Goal: Task Accomplishment & Management: Complete application form

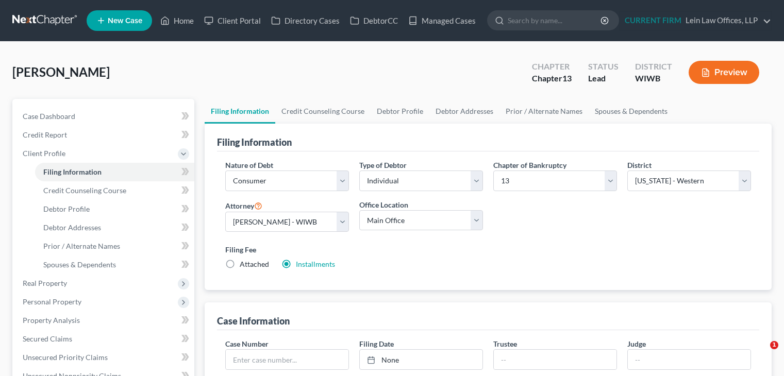
select select "1"
select select "0"
select select "3"
select select "91"
select select "0"
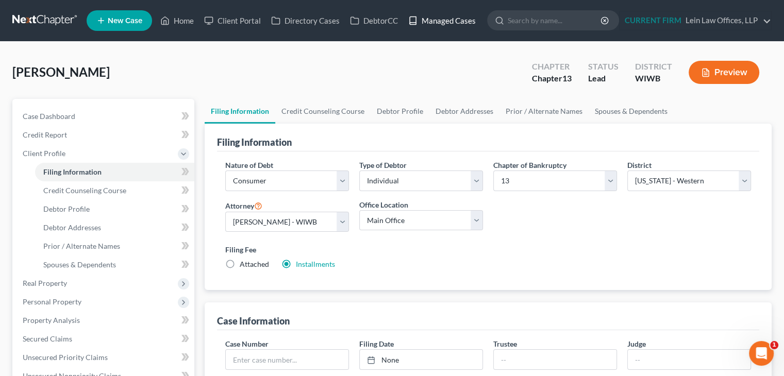
click at [449, 22] on link "Managed Cases" at bounding box center [442, 20] width 78 height 19
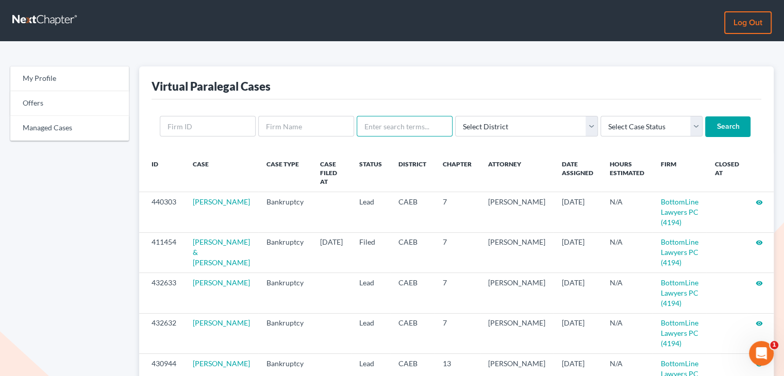
click at [389, 124] on input "text" at bounding box center [405, 126] width 96 height 21
type input "tessa"
click at [705, 122] on input "Search" at bounding box center [727, 126] width 45 height 21
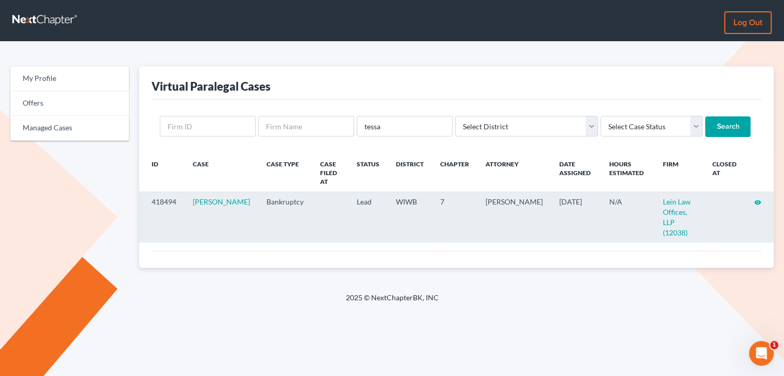
click at [757, 199] on icon "visibility" at bounding box center [757, 202] width 7 height 7
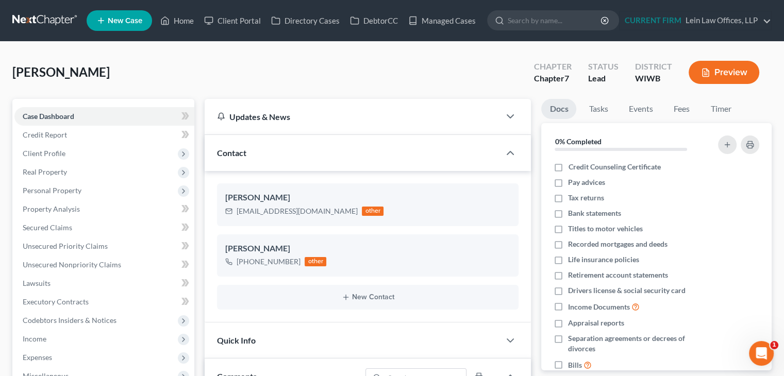
scroll to position [145, 0]
click at [441, 23] on link "Managed Cases" at bounding box center [442, 20] width 78 height 19
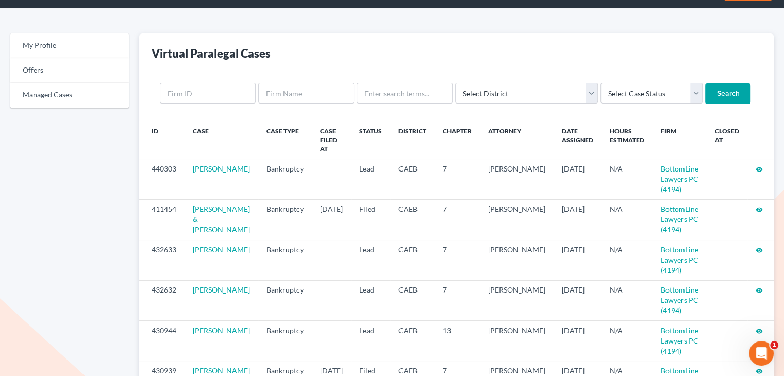
scroll to position [52, 0]
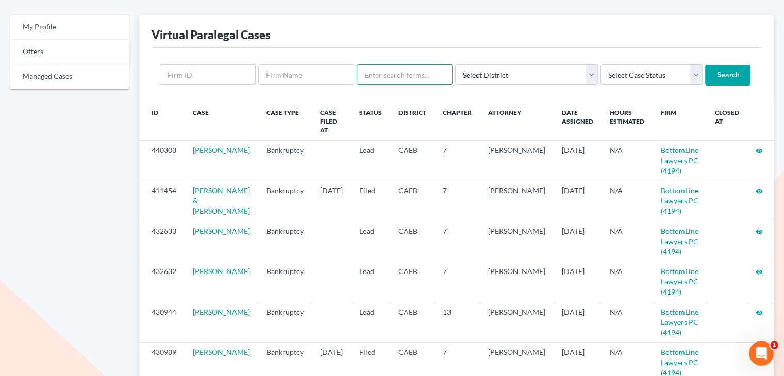
click at [363, 72] on input "text" at bounding box center [405, 74] width 96 height 21
type input "[PERSON_NAME]"
click at [705, 65] on input "Search" at bounding box center [727, 75] width 45 height 21
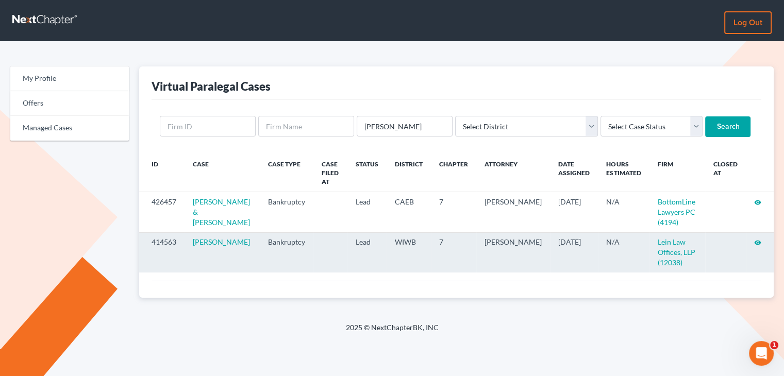
click at [760, 244] on icon "visibility" at bounding box center [757, 242] width 7 height 7
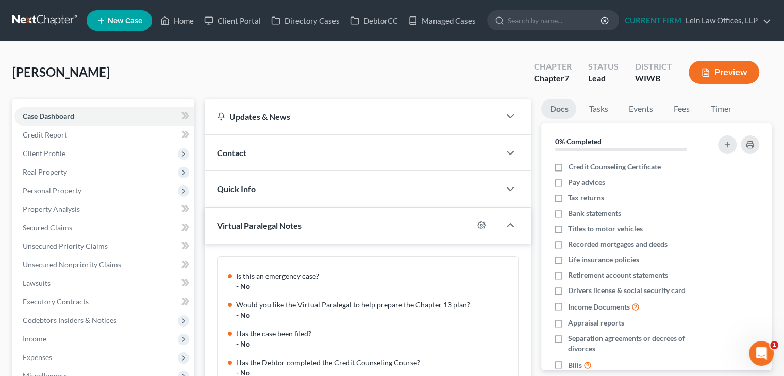
scroll to position [112, 0]
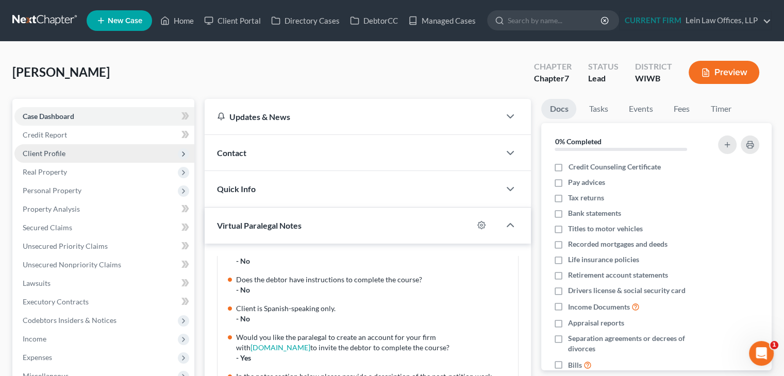
click at [73, 149] on span "Client Profile" at bounding box center [104, 153] width 180 height 19
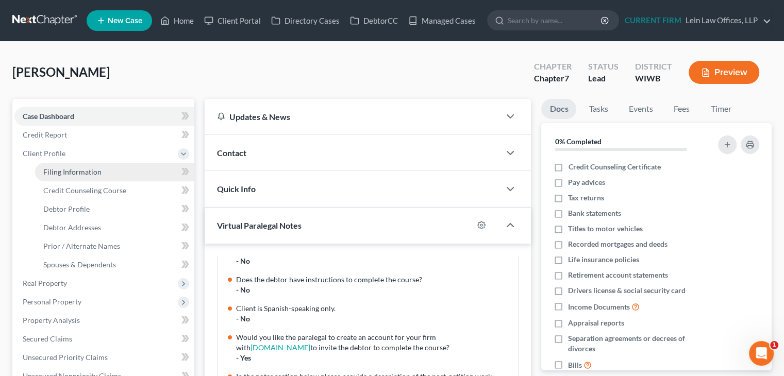
click at [93, 172] on span "Filing Information" at bounding box center [72, 171] width 58 height 9
select select "1"
select select "0"
select select "91"
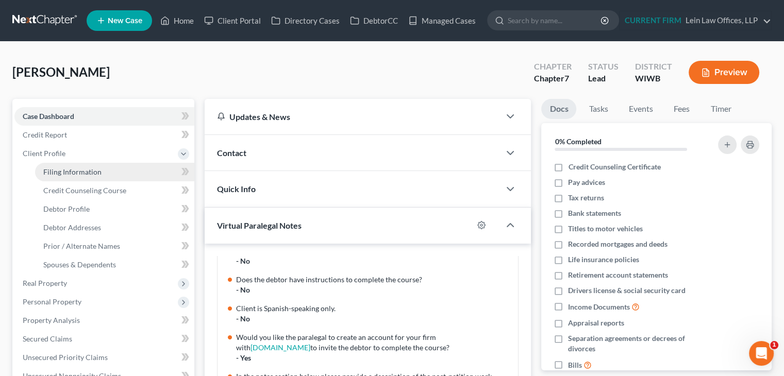
select select "0"
select select "52"
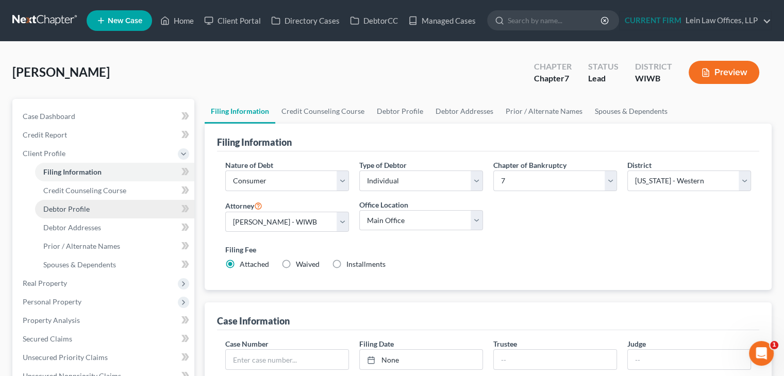
click at [85, 208] on span "Debtor Profile" at bounding box center [66, 209] width 46 height 9
select select "3"
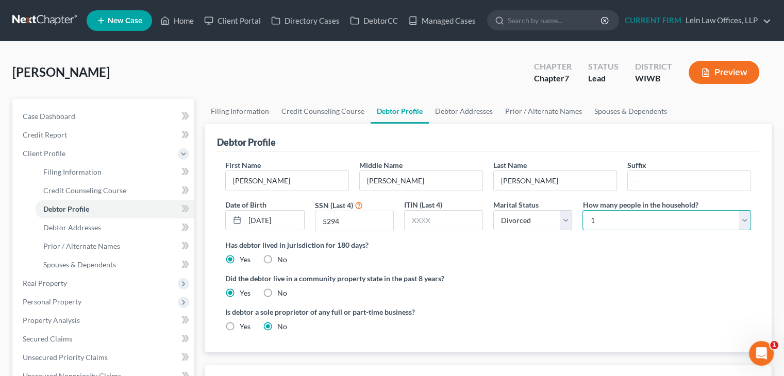
click at [634, 218] on select "Select 1 2 3 4 5 6 7 8 9 10 11 12 13 14 15 16 17 18 19 20" at bounding box center [666, 220] width 169 height 21
click at [582, 210] on select "Select 1 2 3 4 5 6 7 8 9 10 11 12 13 14 15 16 17 18 19 20" at bounding box center [666, 220] width 169 height 21
click at [535, 252] on div "Has debtor lived in jurisdiction for 180 days? Yes No Debtor must reside in jur…" at bounding box center [488, 252] width 526 height 25
click at [627, 220] on select "Select 1 2 3 4 5 6 7 8 9 10 11 12 13 14 15 16 17 18 19 20" at bounding box center [666, 220] width 169 height 21
select select "3"
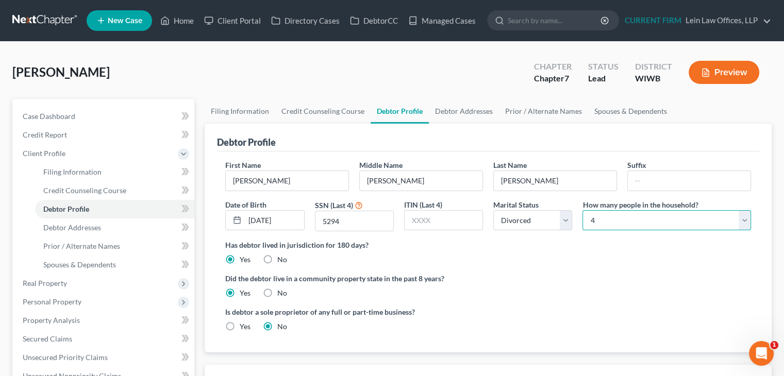
click at [582, 210] on select "Select 1 2 3 4 5 6 7 8 9 10 11 12 13 14 15 16 17 18 19 20" at bounding box center [666, 220] width 169 height 21
click at [99, 228] on span "Debtor Addresses" at bounding box center [72, 227] width 58 height 9
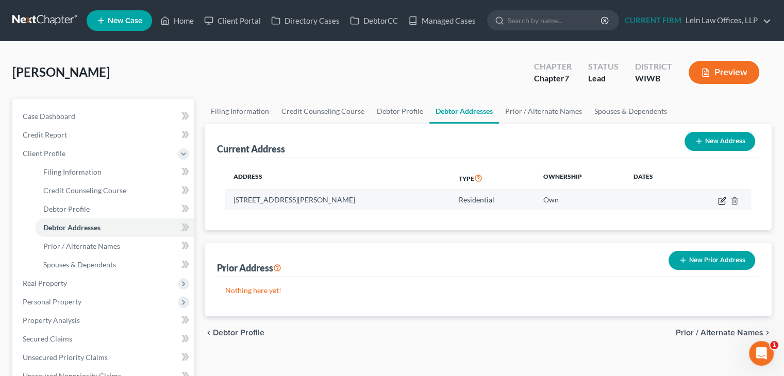
click at [722, 201] on icon "button" at bounding box center [722, 199] width 5 height 5
select select "52"
select select "31"
select select "0"
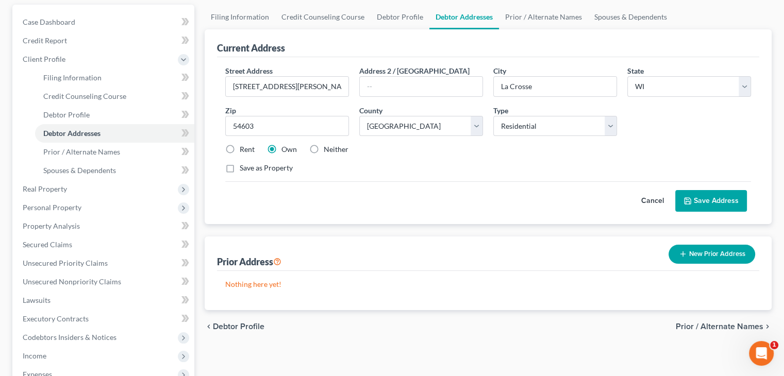
scroll to position [52, 0]
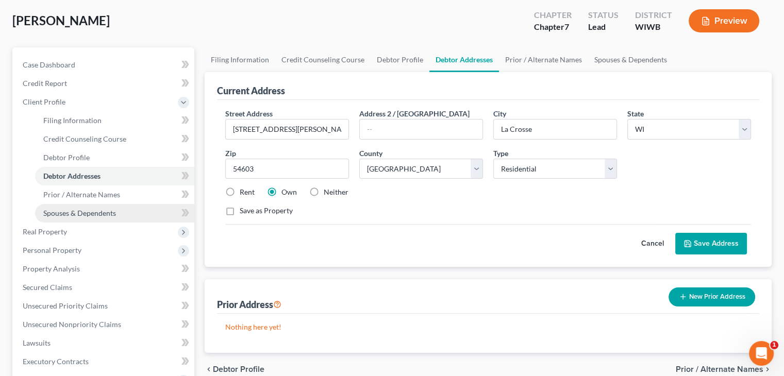
click at [114, 212] on span "Spouses & Dependents" at bounding box center [79, 213] width 73 height 9
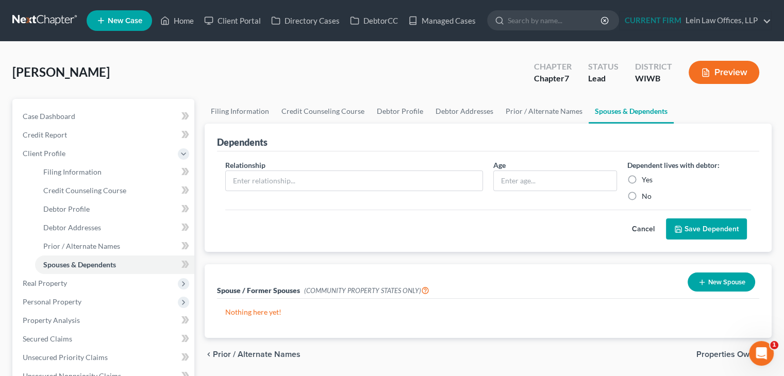
click at [642, 178] on label "Yes" at bounding box center [647, 180] width 11 height 10
click at [646, 178] on input "Yes" at bounding box center [649, 178] width 7 height 7
radio input "true"
click at [544, 108] on link "Prior / Alternate Names" at bounding box center [543, 111] width 89 height 25
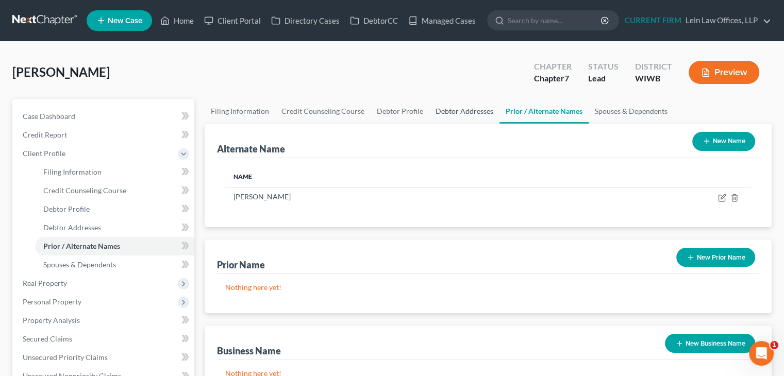
click at [470, 114] on link "Debtor Addresses" at bounding box center [464, 111] width 70 height 25
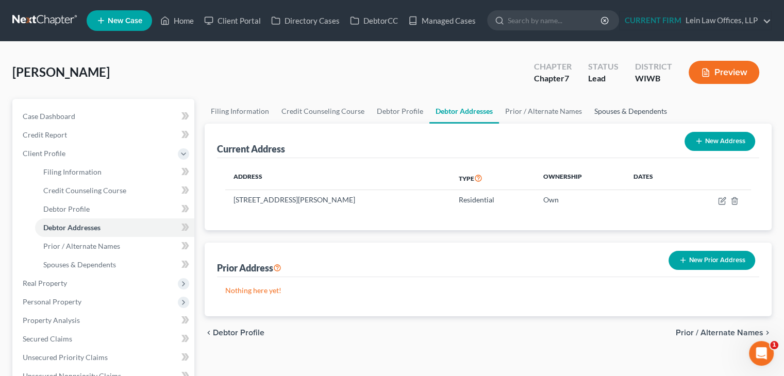
click at [633, 108] on link "Spouses & Dependents" at bounding box center [630, 111] width 85 height 25
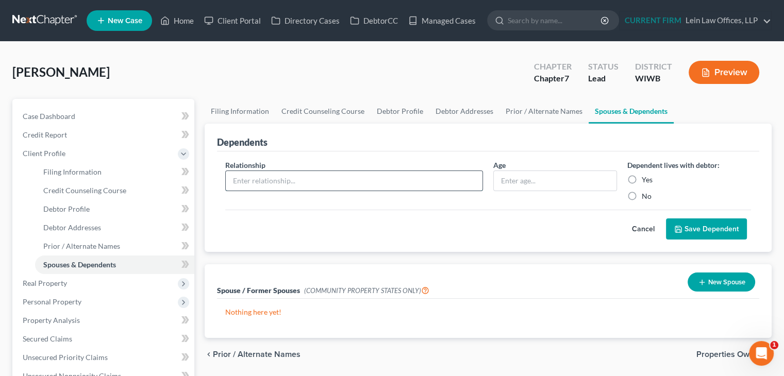
click at [410, 177] on input "text" at bounding box center [354, 181] width 257 height 20
drag, startPoint x: 633, startPoint y: 182, endPoint x: 626, endPoint y: 182, distance: 6.7
click at [642, 183] on label "Yes" at bounding box center [647, 180] width 11 height 10
click at [646, 181] on input "Yes" at bounding box center [649, 178] width 7 height 7
radio input "true"
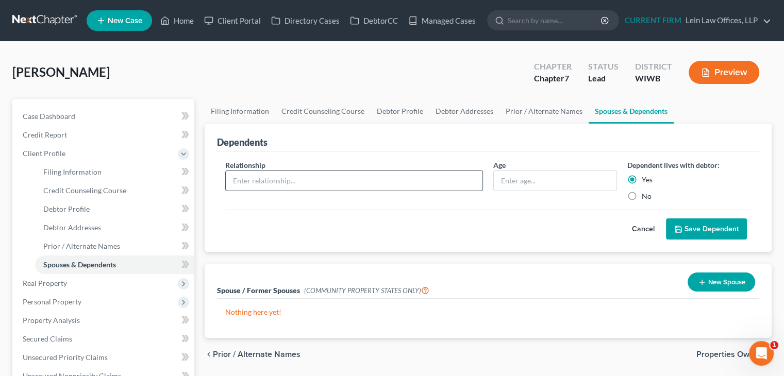
click at [388, 183] on input "text" at bounding box center [354, 181] width 257 height 20
type input "Son"
click at [527, 183] on input "text" at bounding box center [555, 181] width 123 height 20
type input "18"
click at [705, 227] on button "Save Dependent" at bounding box center [706, 230] width 81 height 22
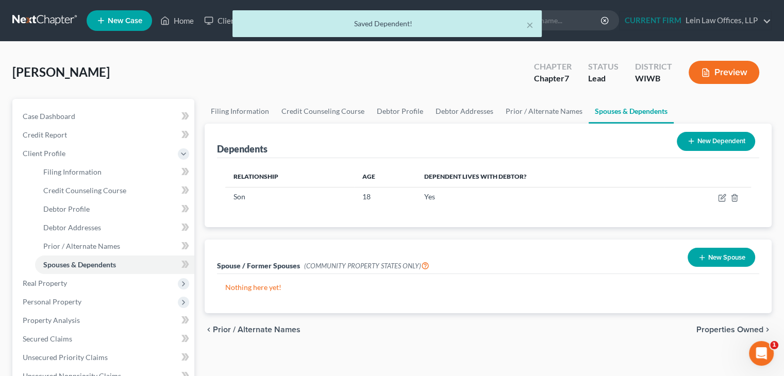
click at [693, 146] on button "New Dependent" at bounding box center [716, 141] width 78 height 19
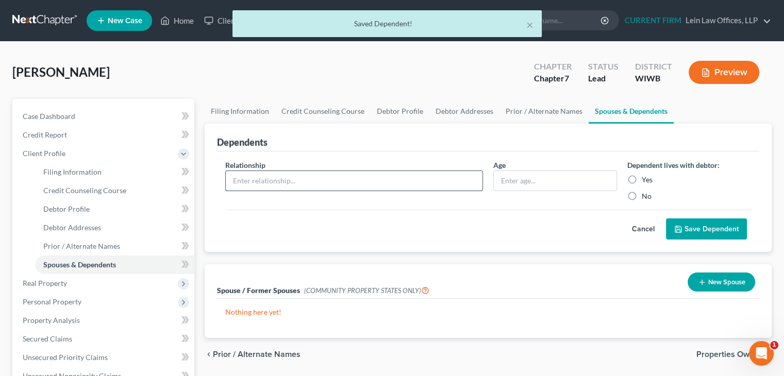
click at [371, 182] on input "text" at bounding box center [354, 181] width 257 height 20
type input "Daughter"
click at [505, 184] on input "text" at bounding box center [555, 181] width 123 height 20
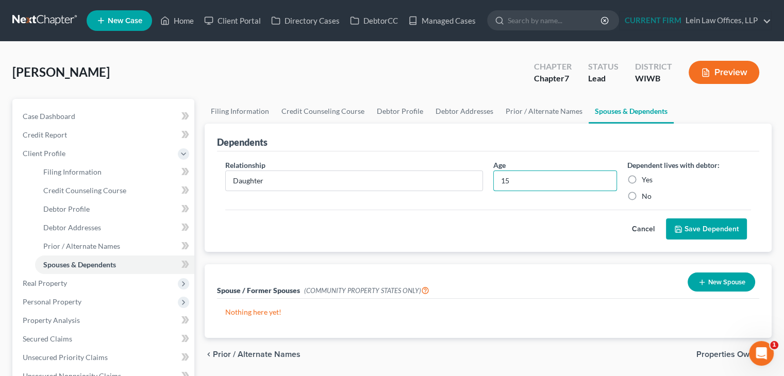
type input "15"
click at [642, 178] on label "Yes" at bounding box center [647, 180] width 11 height 10
click at [646, 178] on input "Yes" at bounding box center [649, 178] width 7 height 7
radio input "true"
click at [695, 226] on button "Save Dependent" at bounding box center [706, 230] width 81 height 22
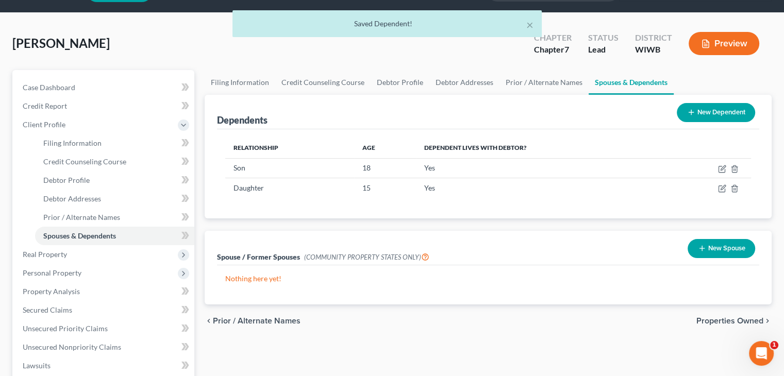
scroll to position [52, 0]
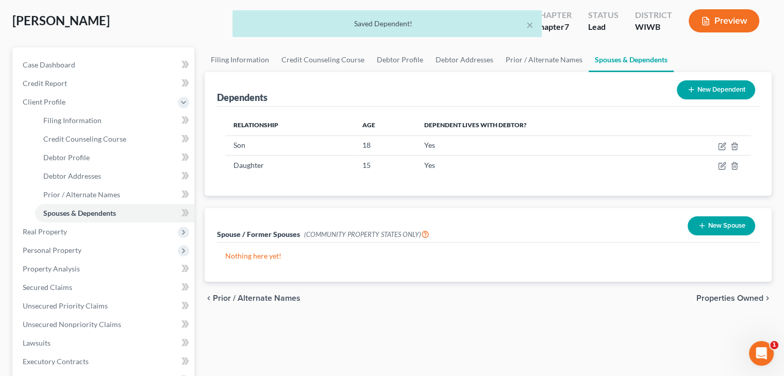
click at [732, 291] on div "chevron_left Prior / Alternate Names Properties Owned chevron_right" at bounding box center [488, 298] width 567 height 33
click at [725, 294] on span "Properties Owned" at bounding box center [729, 298] width 67 height 8
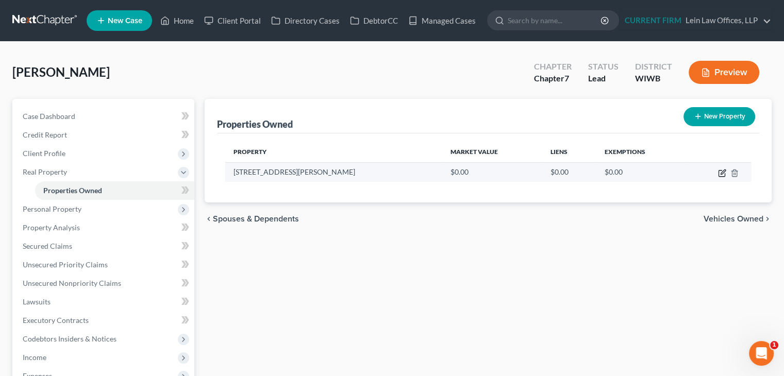
click at [721, 176] on icon "button" at bounding box center [721, 174] width 6 height 6
select select "52"
select select "31"
select select "0"
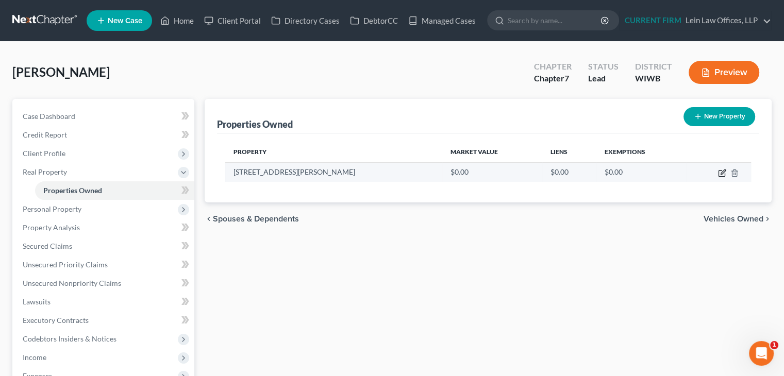
select select "45"
select select "0"
select select "4"
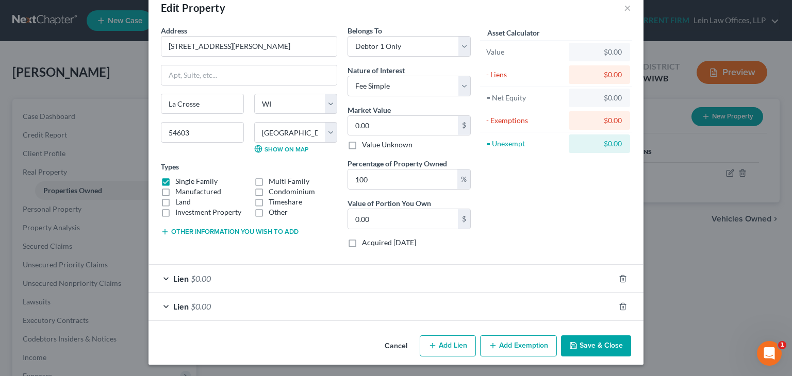
click at [191, 274] on span "$0.00" at bounding box center [201, 279] width 20 height 10
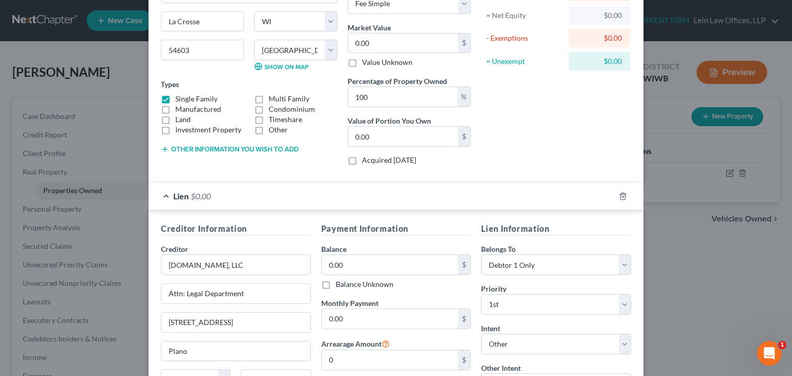
scroll to position [100, 0]
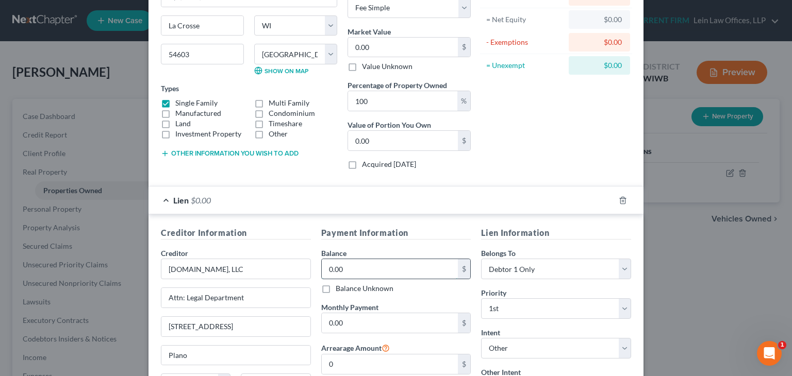
click at [371, 263] on input "0.00" at bounding box center [390, 269] width 137 height 20
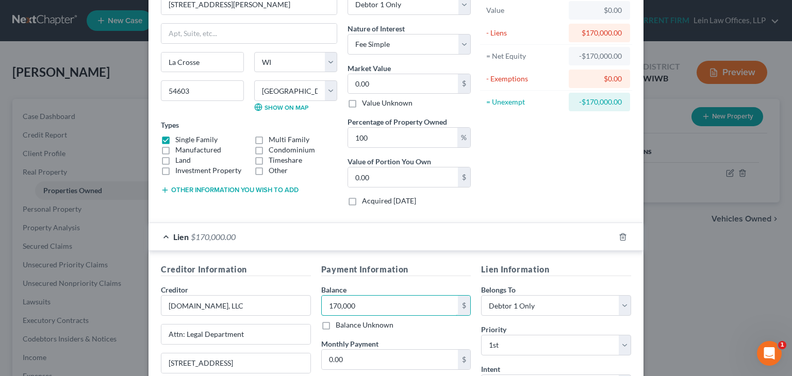
scroll to position [0, 0]
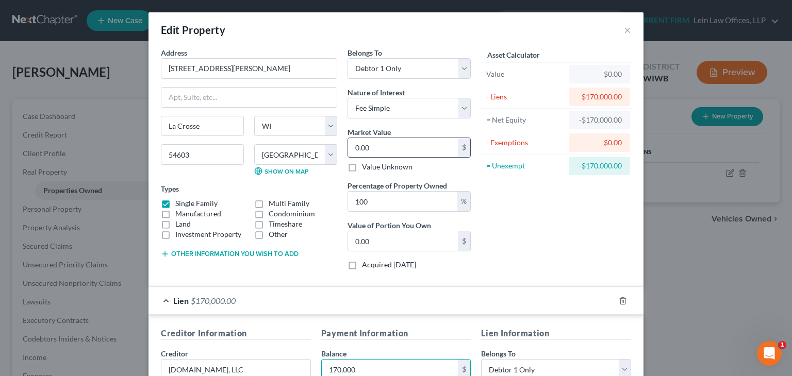
type input "170,000"
click at [407, 147] on input "0.00" at bounding box center [403, 148] width 110 height 20
type input "2"
type input "2.00"
type input "25"
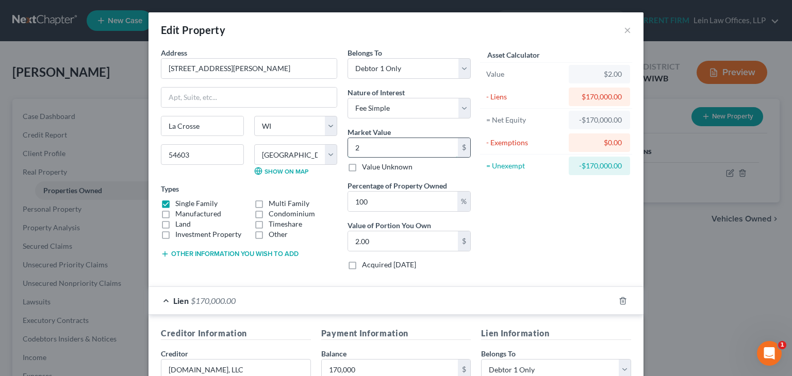
type input "25.00"
type input "250"
type input "250.00"
type input "2500"
type input "2,500.00"
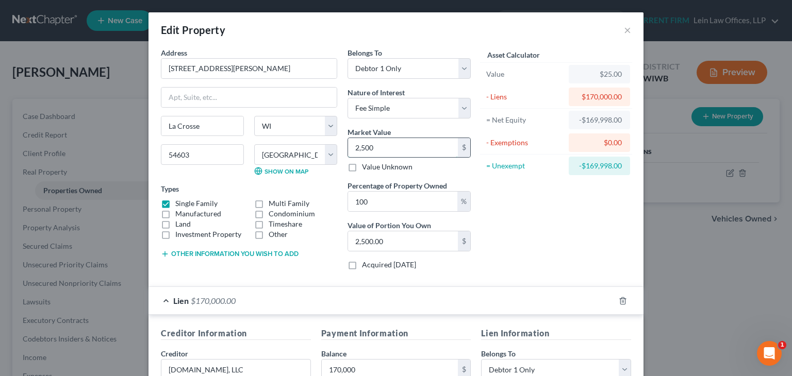
type input "2,5000"
type input "25,000.00"
type input "25,0000"
type input "250,000.00"
type input "250,000"
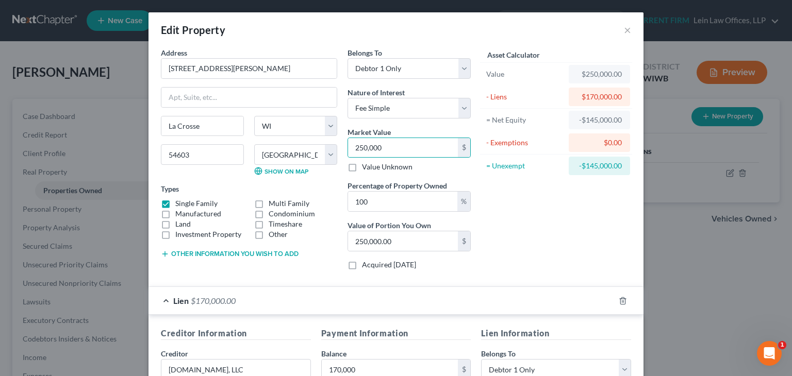
click at [545, 214] on div "Asset Calculator Value $250,000.00 - Liens $170,000.00 = Net Equity -$145,000.0…" at bounding box center [556, 162] width 160 height 231
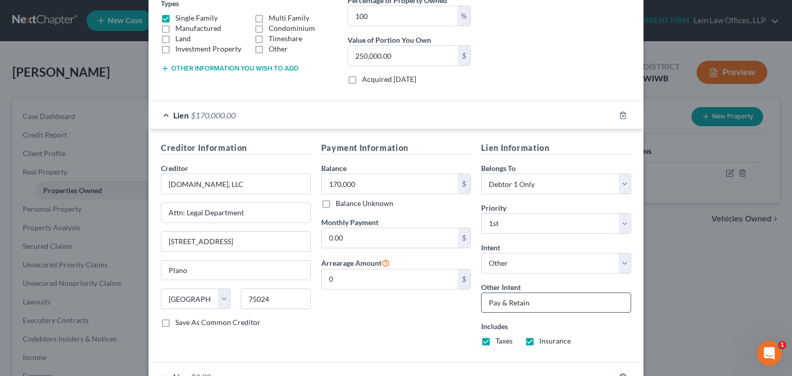
scroll to position [255, 0]
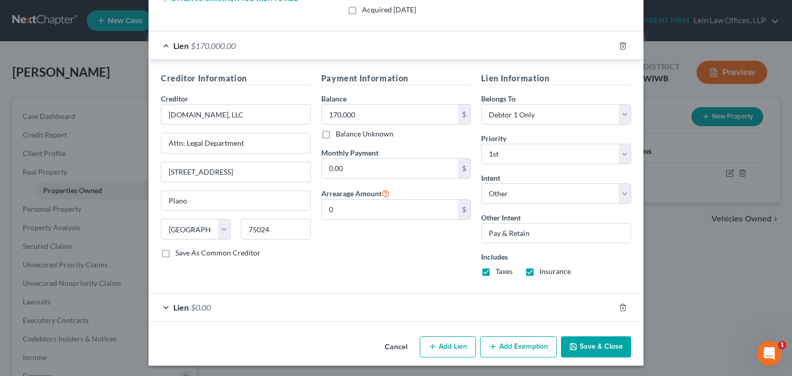
click at [592, 345] on button "Save & Close" at bounding box center [596, 348] width 70 height 22
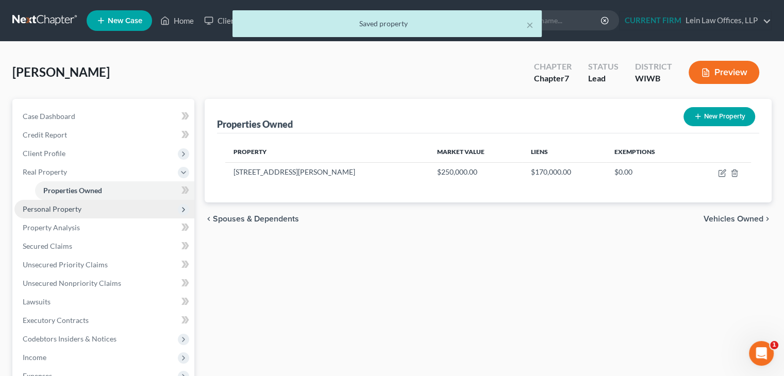
click at [78, 209] on span "Personal Property" at bounding box center [52, 209] width 59 height 9
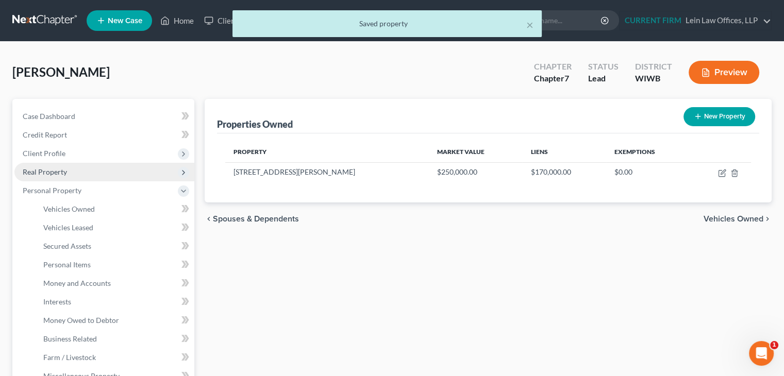
click at [68, 171] on span "Real Property" at bounding box center [104, 172] width 180 height 19
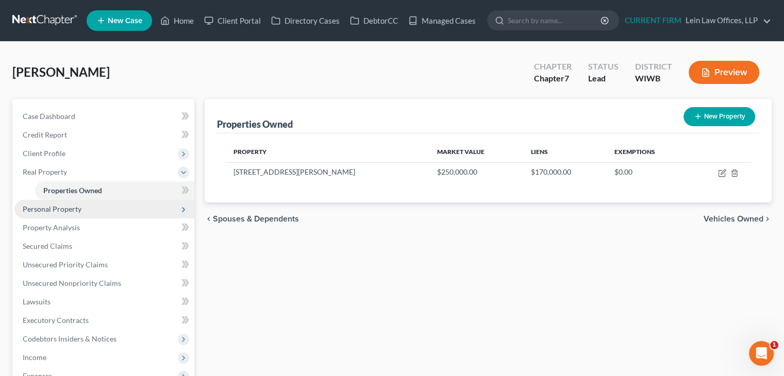
click at [64, 207] on span "Personal Property" at bounding box center [52, 209] width 59 height 9
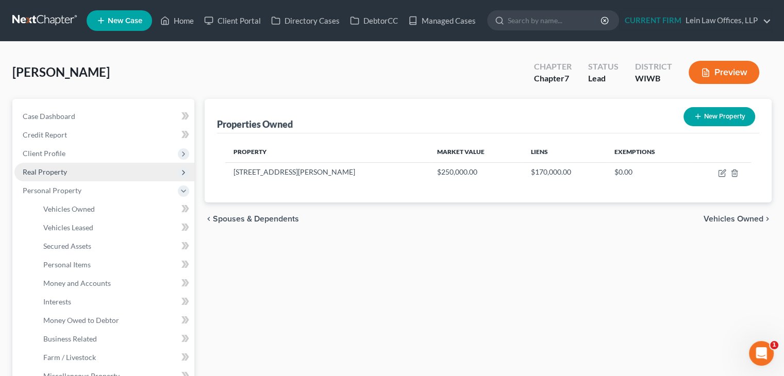
click at [69, 171] on span "Real Property" at bounding box center [104, 172] width 180 height 19
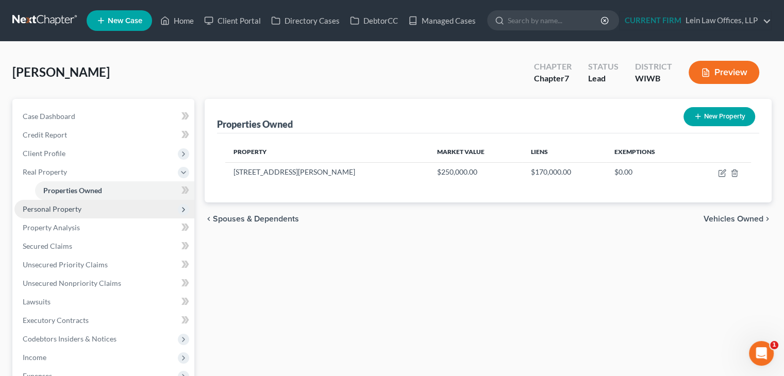
click at [61, 211] on span "Personal Property" at bounding box center [52, 209] width 59 height 9
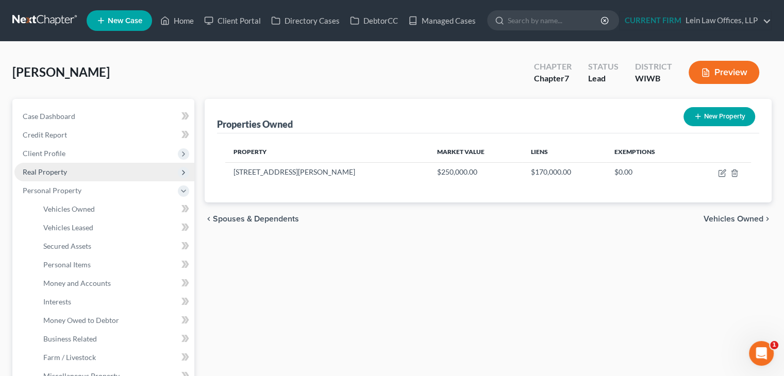
click at [86, 170] on span "Real Property" at bounding box center [104, 172] width 180 height 19
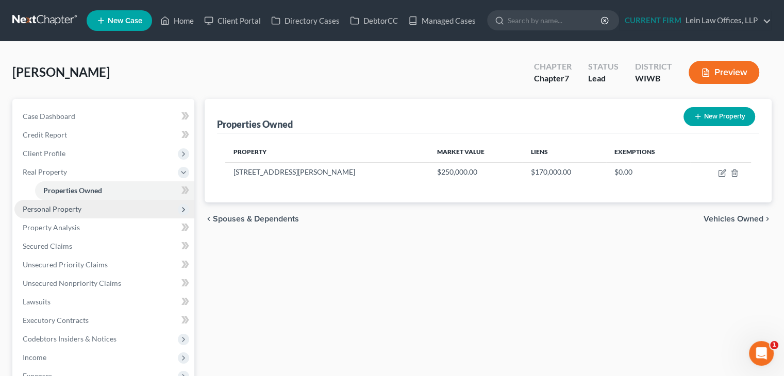
click at [74, 209] on span "Personal Property" at bounding box center [52, 209] width 59 height 9
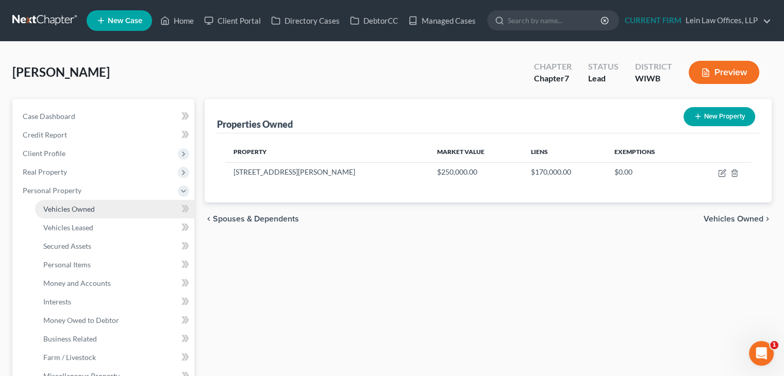
click at [74, 211] on span "Vehicles Owned" at bounding box center [69, 209] width 52 height 9
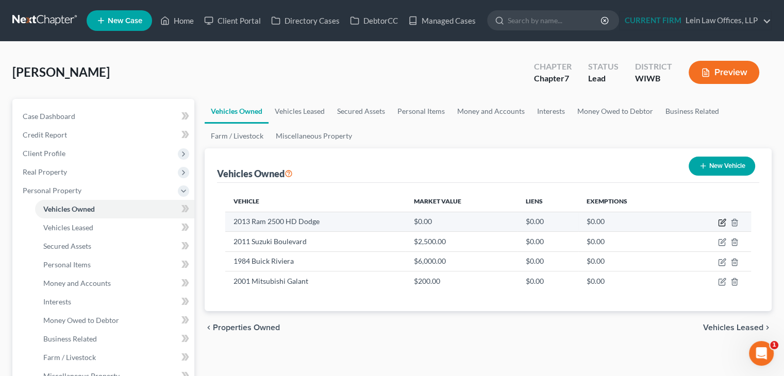
click at [722, 224] on icon "button" at bounding box center [722, 223] width 8 height 8
select select "1"
select select "13"
select select "2"
select select "0"
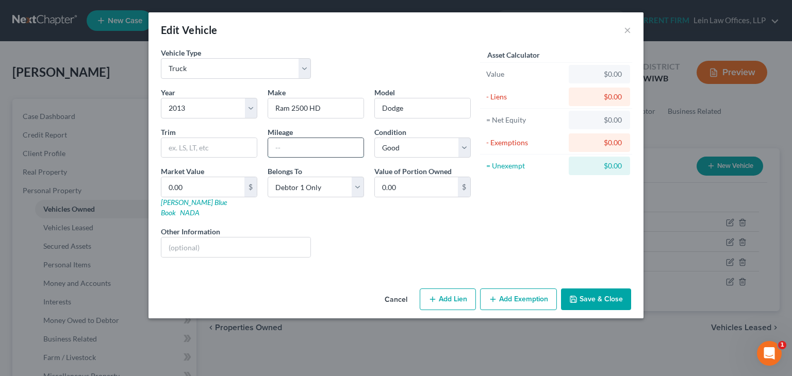
click at [293, 148] on input "text" at bounding box center [315, 148] width 95 height 20
click at [288, 146] on input "196000" at bounding box center [315, 148] width 95 height 20
type input "196,000"
click at [594, 289] on button "Save & Close" at bounding box center [596, 300] width 70 height 22
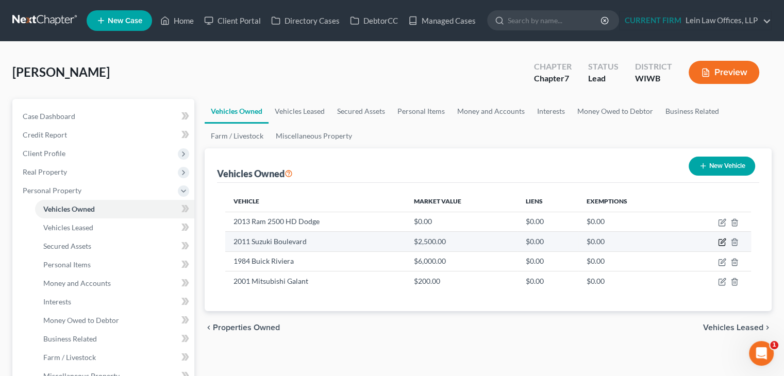
click at [720, 244] on icon "button" at bounding box center [722, 242] width 8 height 8
select select "7"
select select "15"
select select "2"
select select "0"
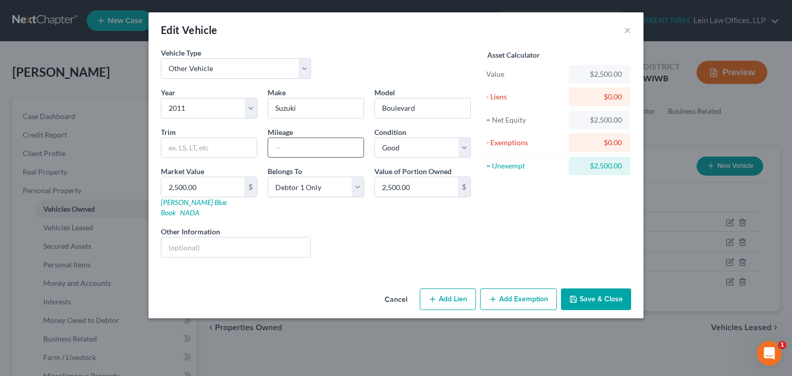
click at [344, 150] on input "text" at bounding box center [315, 148] width 95 height 20
click at [282, 145] on input "25000" at bounding box center [315, 148] width 95 height 20
type input "25,000"
click at [305, 69] on select "Select Automobile Truck Trailer Watercraft Aircraft Motor Home Atv Other Vehicle" at bounding box center [236, 68] width 150 height 21
click at [375, 55] on div "Vehicle Type Select Automobile Truck Trailer Watercraft Aircraft Motor Home Atv…" at bounding box center [316, 67] width 320 height 40
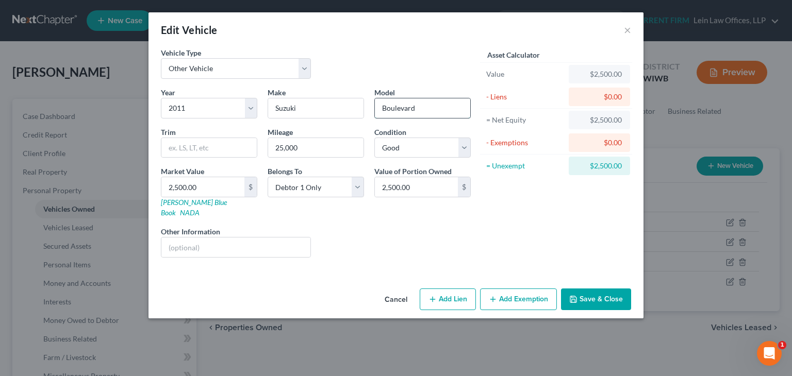
click at [430, 108] on input "Boulevard" at bounding box center [422, 108] width 95 height 20
type input "Boulevard Motorcycle"
click at [590, 289] on button "Save & Close" at bounding box center [596, 300] width 70 height 22
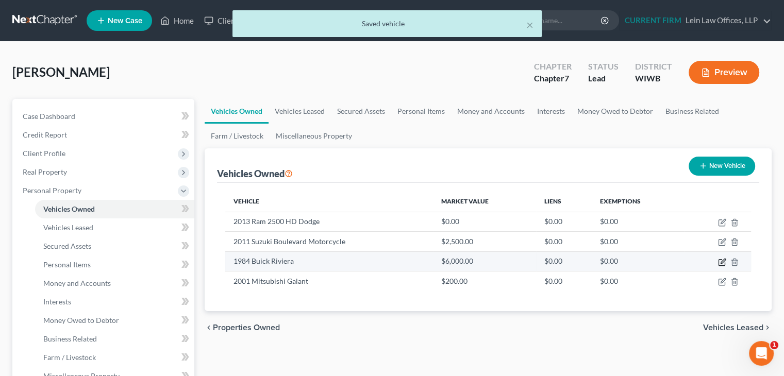
click at [723, 262] on icon "button" at bounding box center [722, 262] width 8 height 8
select select "0"
select select "42"
select select "2"
select select "3"
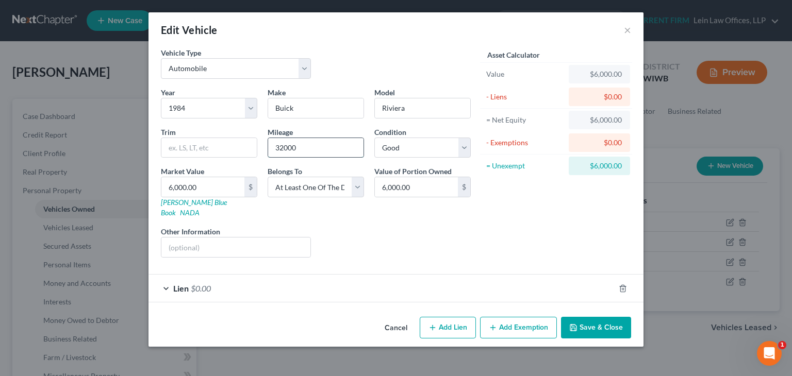
click at [282, 145] on input "32000" at bounding box center [315, 148] width 95 height 20
click at [244, 238] on input "text" at bounding box center [235, 248] width 149 height 20
type input "Son's vehicle"
click at [208, 283] on span "$0.00" at bounding box center [201, 288] width 20 height 10
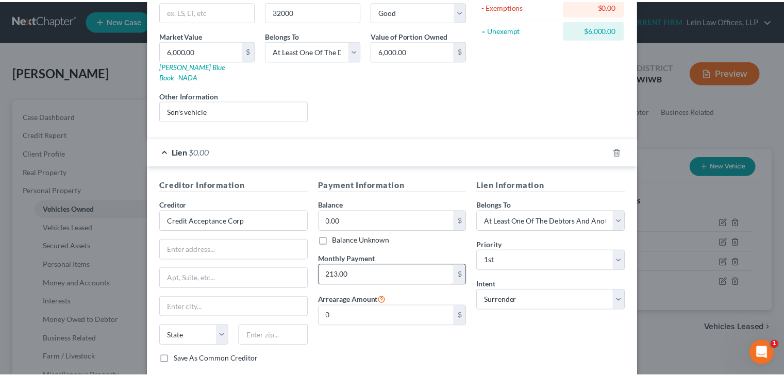
scroll to position [155, 0]
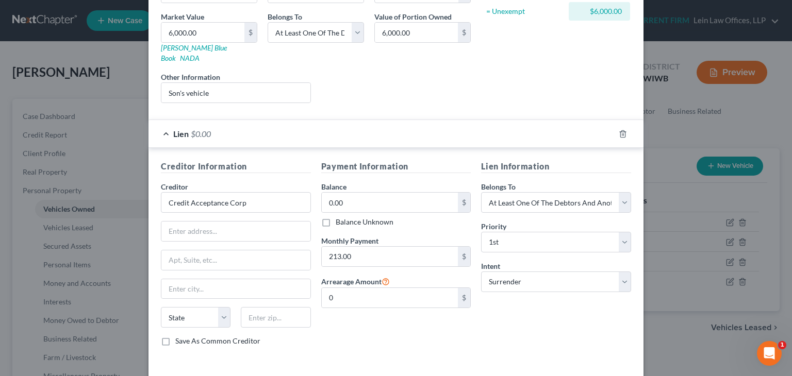
click at [549, 318] on div "Lien Information Belongs To * Select Debtor 1 Only Debtor 2 Only Debtor 1 And D…" at bounding box center [556, 257] width 160 height 194
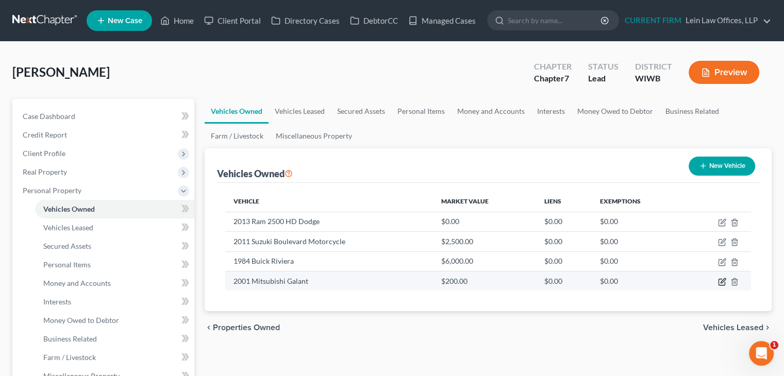
click at [720, 281] on icon "button" at bounding box center [722, 282] width 8 height 8
select select "0"
select select "25"
select select "4"
select select "0"
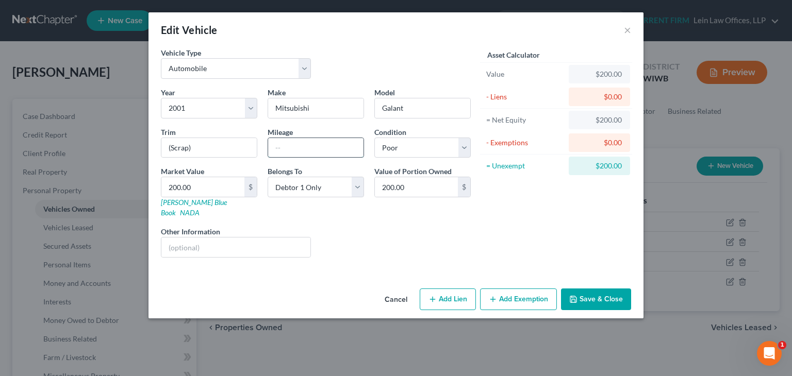
click at [313, 150] on input "text" at bounding box center [315, 148] width 95 height 20
click at [215, 144] on input "(Scrap)" at bounding box center [208, 148] width 95 height 20
click at [252, 238] on input "text" at bounding box center [235, 248] width 149 height 20
type input "900 sold"
click at [602, 289] on button "Save & Close" at bounding box center [596, 300] width 70 height 22
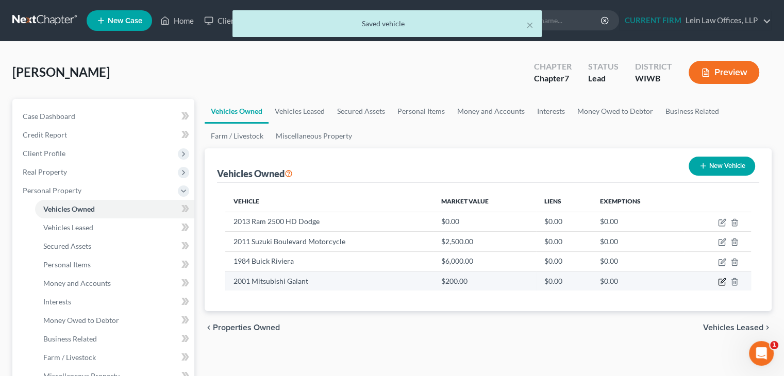
click at [722, 281] on icon "button" at bounding box center [722, 282] width 8 height 8
select select "0"
select select "25"
select select "4"
select select "0"
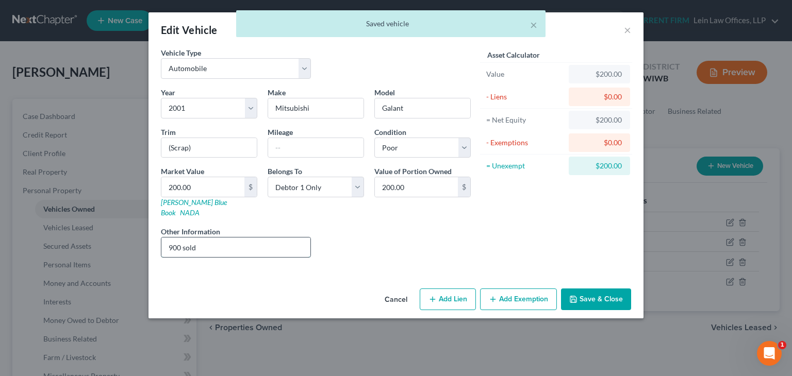
click at [275, 242] on input "900 sold" at bounding box center [235, 248] width 149 height 20
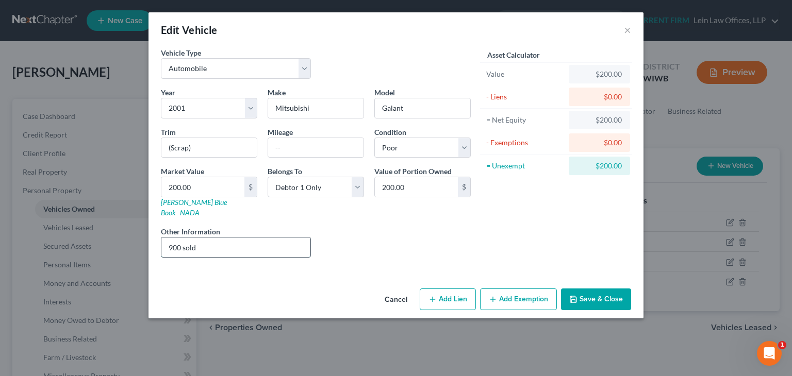
click at [261, 238] on input "900 sold" at bounding box center [235, 248] width 149 height 20
type input "900 sold 8/2025"
click at [592, 289] on button "Save & Close" at bounding box center [596, 300] width 70 height 22
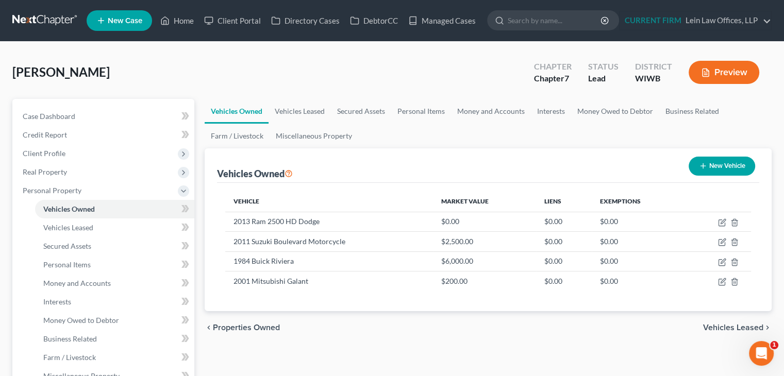
click at [742, 328] on span "Vehicles Leased" at bounding box center [733, 328] width 60 height 8
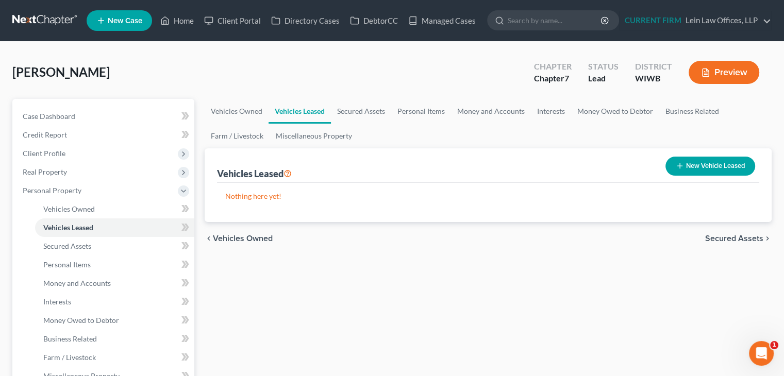
click at [731, 232] on div "chevron_left Vehicles Owned Secured Assets chevron_right" at bounding box center [488, 238] width 567 height 33
click at [719, 239] on span "Secured Assets" at bounding box center [734, 238] width 58 height 8
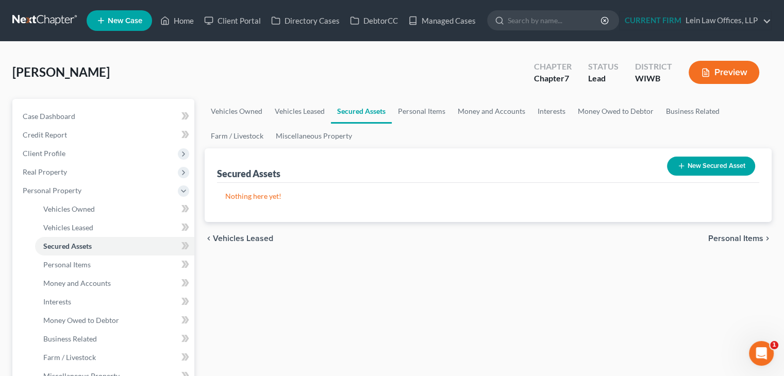
click at [743, 236] on span "Personal Items" at bounding box center [735, 238] width 55 height 8
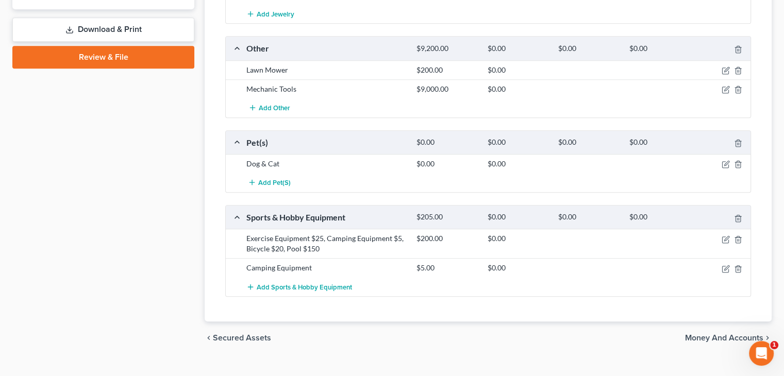
scroll to position [630, 0]
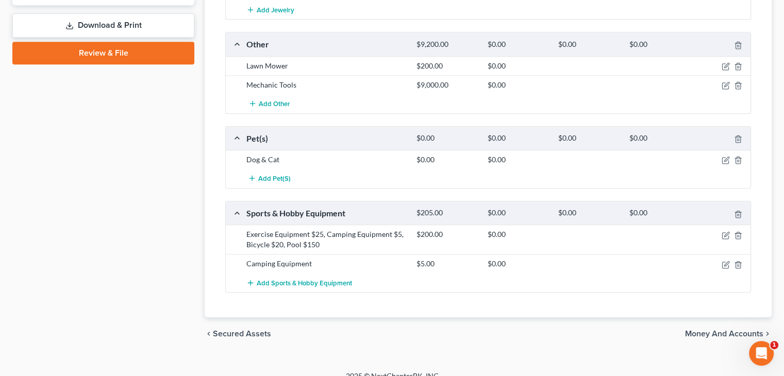
click at [713, 330] on span "Money and Accounts" at bounding box center [724, 334] width 78 height 8
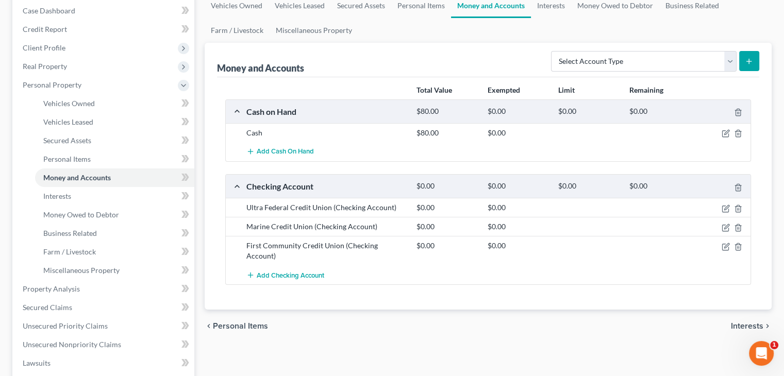
scroll to position [155, 0]
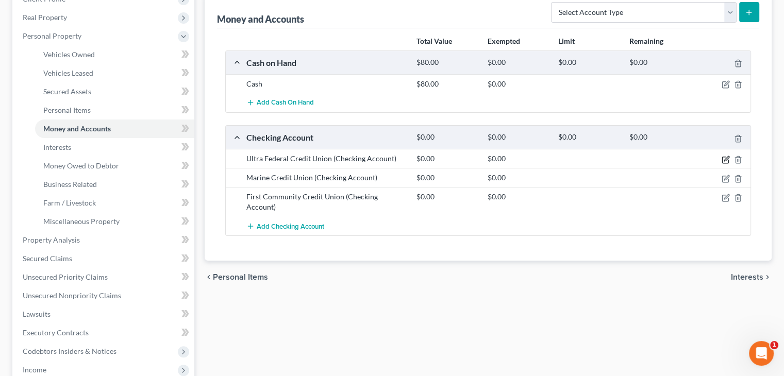
click at [726, 157] on icon "button" at bounding box center [726, 160] width 8 height 8
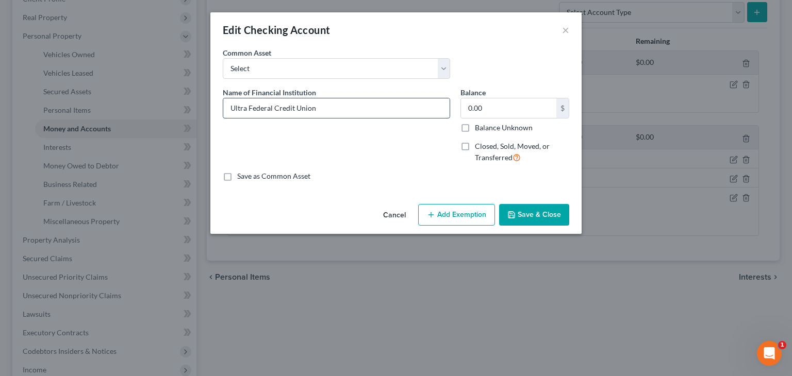
click at [342, 110] on input "Ultra Federal Credit Union" at bounding box center [336, 108] width 226 height 20
click at [538, 214] on button "Save & Close" at bounding box center [534, 215] width 70 height 22
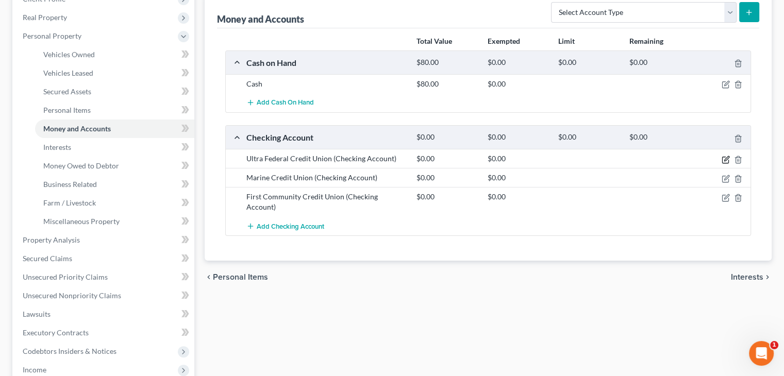
click at [725, 160] on icon "button" at bounding box center [726, 160] width 8 height 8
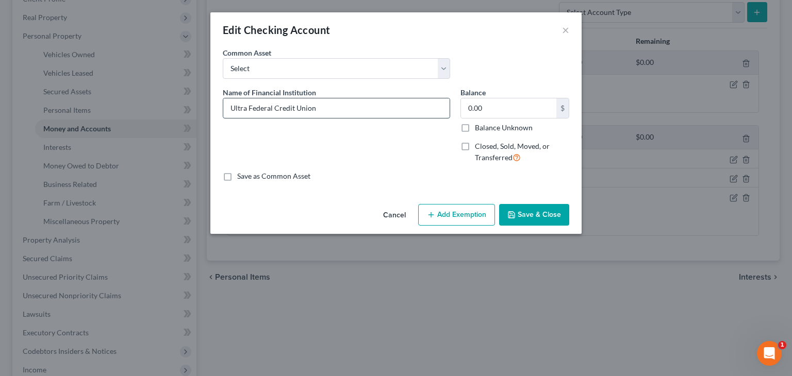
click at [395, 111] on input "Ultra Federal Credit Union" at bounding box center [336, 108] width 226 height 20
type input "Ultra Federal Credit Union (closed stop using frozen"
click at [528, 217] on button "Save & Close" at bounding box center [534, 215] width 70 height 22
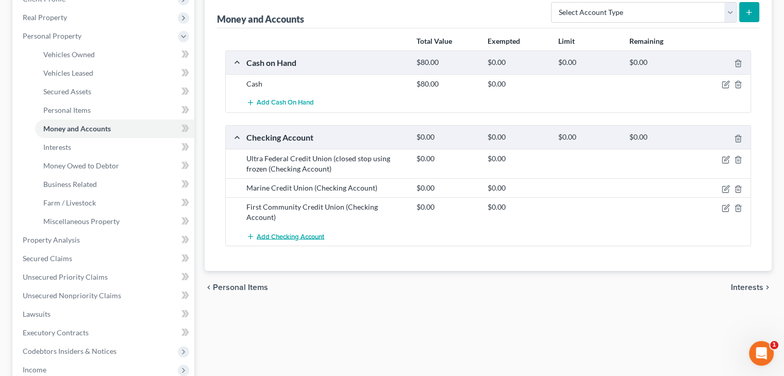
click at [276, 232] on span "Add Checking Account" at bounding box center [291, 236] width 68 height 8
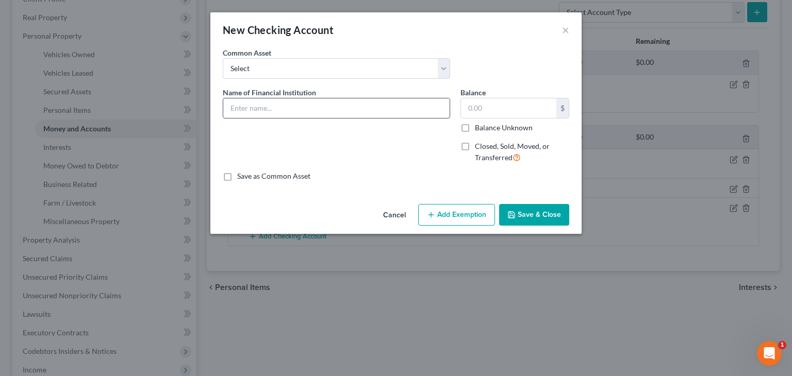
click at [279, 108] on input "text" at bounding box center [336, 108] width 226 height 20
click at [404, 215] on button "Cancel" at bounding box center [394, 215] width 39 height 21
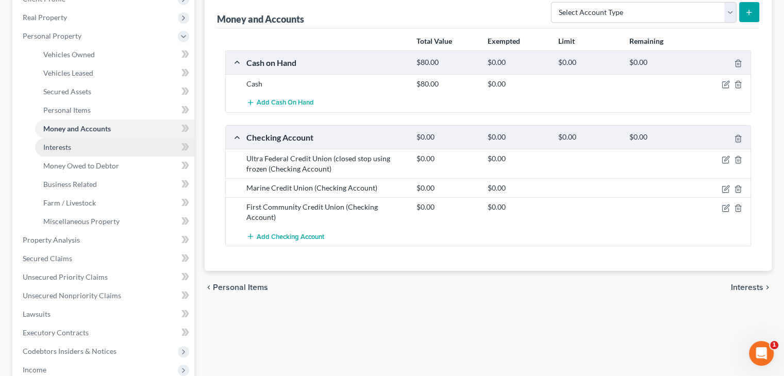
click at [91, 147] on link "Interests" at bounding box center [114, 147] width 159 height 19
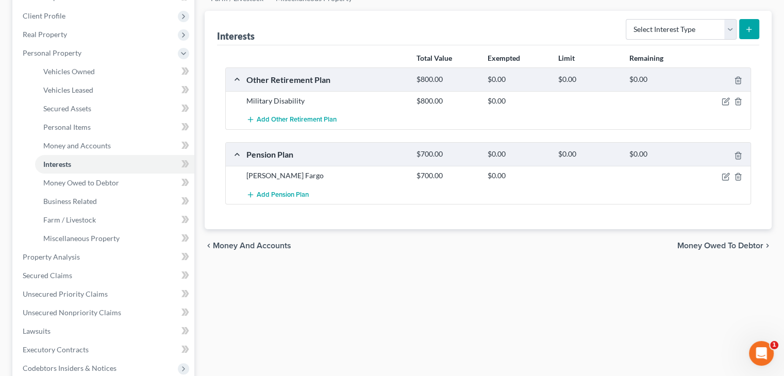
scroll to position [155, 0]
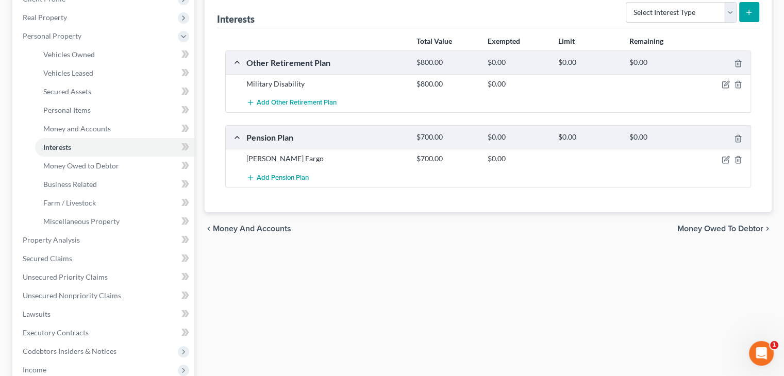
click at [352, 200] on div "Total Value Exempted Limit Remaining Other Retirement Plan $800.00 $0.00 $0.00 …" at bounding box center [488, 120] width 542 height 185
click at [74, 165] on span "Money Owed to Debtor" at bounding box center [81, 165] width 76 height 9
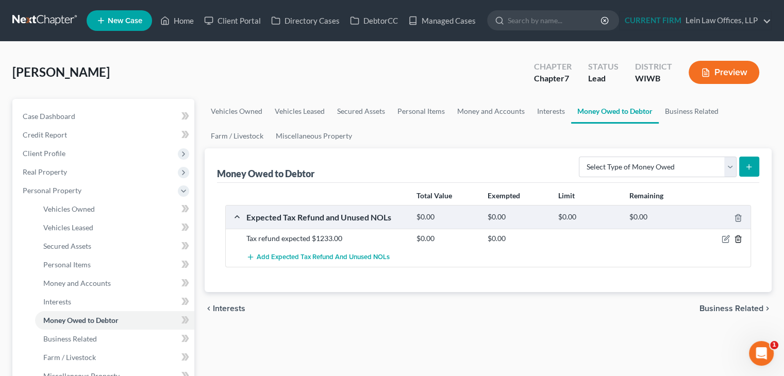
click at [740, 238] on icon "button" at bounding box center [738, 239] width 8 height 8
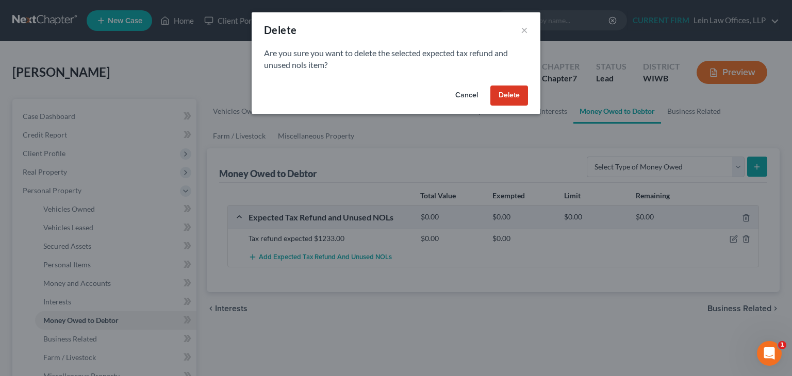
click at [527, 93] on button "Delete" at bounding box center [509, 96] width 38 height 21
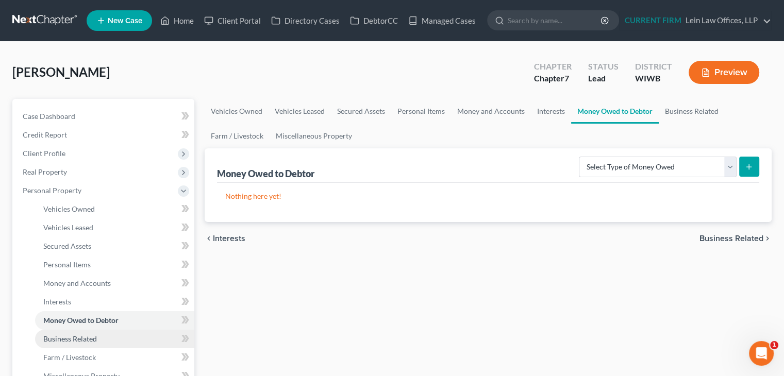
click at [90, 341] on span "Business Related" at bounding box center [70, 338] width 54 height 9
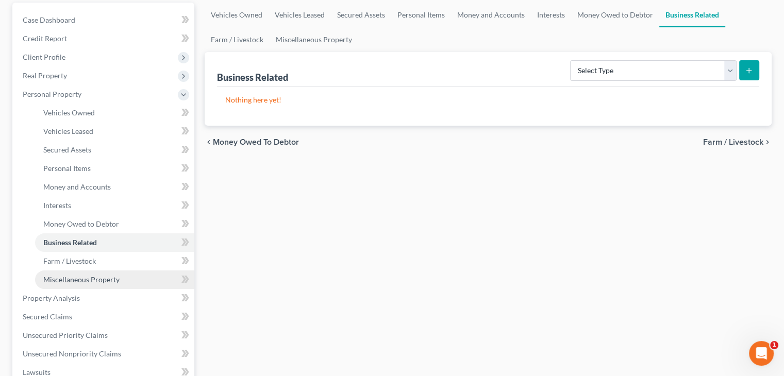
scroll to position [103, 0]
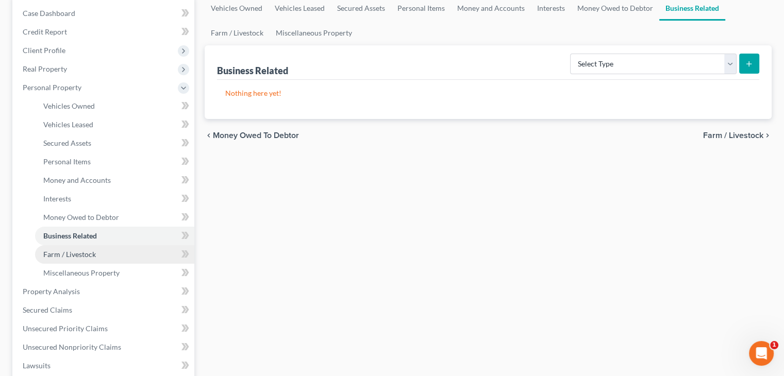
click at [81, 252] on span "Farm / Livestock" at bounding box center [69, 254] width 53 height 9
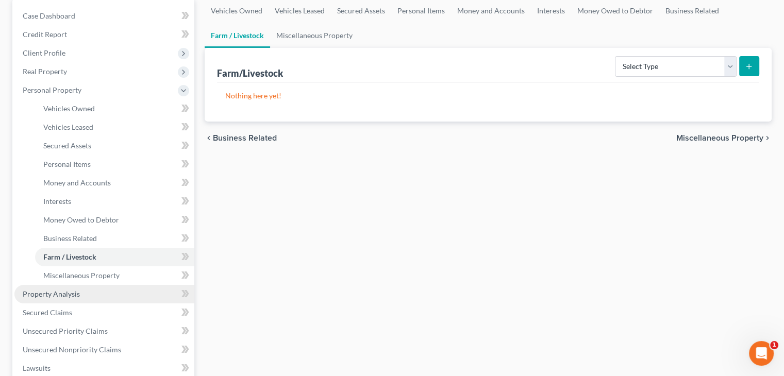
scroll to position [103, 0]
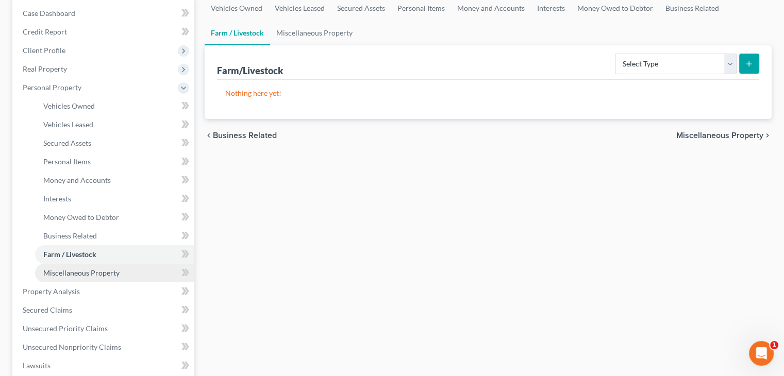
click at [79, 274] on span "Miscellaneous Property" at bounding box center [81, 273] width 76 height 9
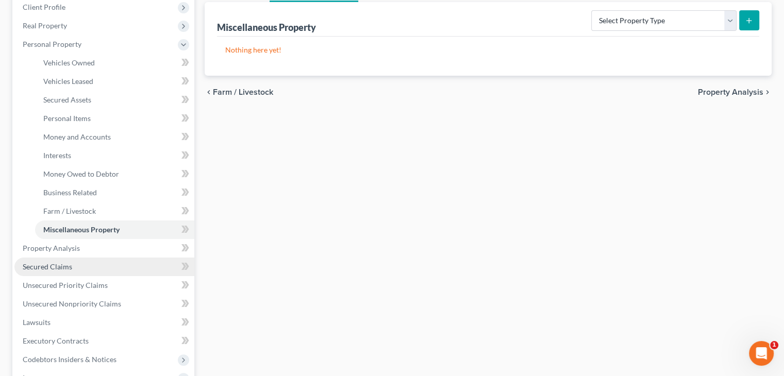
scroll to position [155, 0]
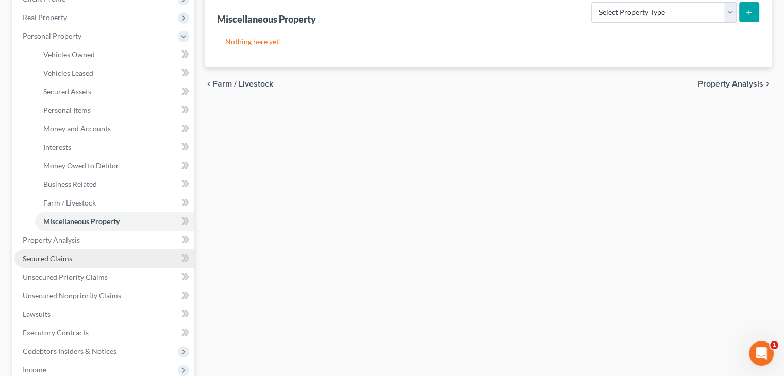
click at [64, 261] on span "Secured Claims" at bounding box center [47, 258] width 49 height 9
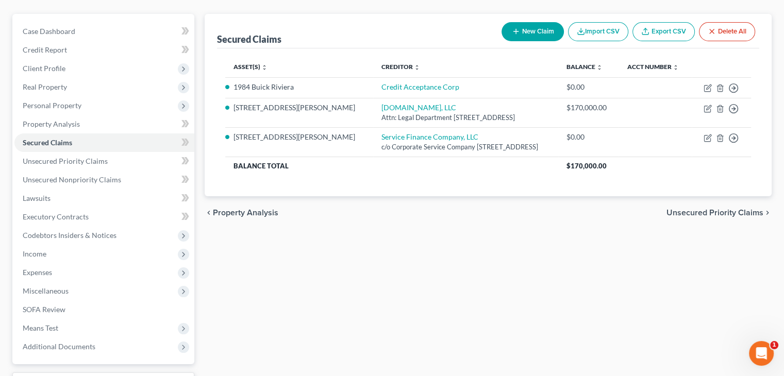
scroll to position [103, 0]
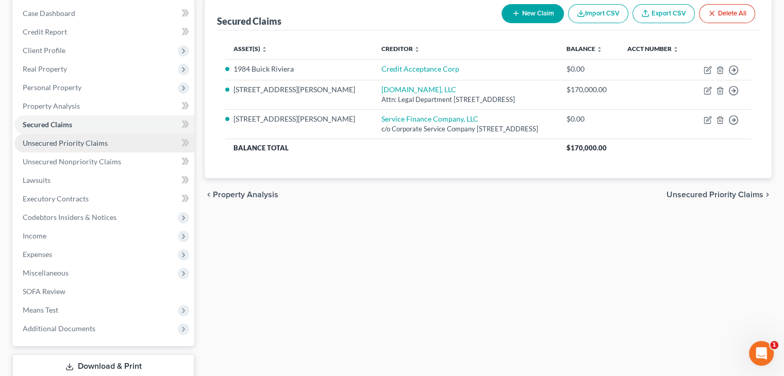
click at [72, 143] on span "Unsecured Priority Claims" at bounding box center [65, 143] width 85 height 9
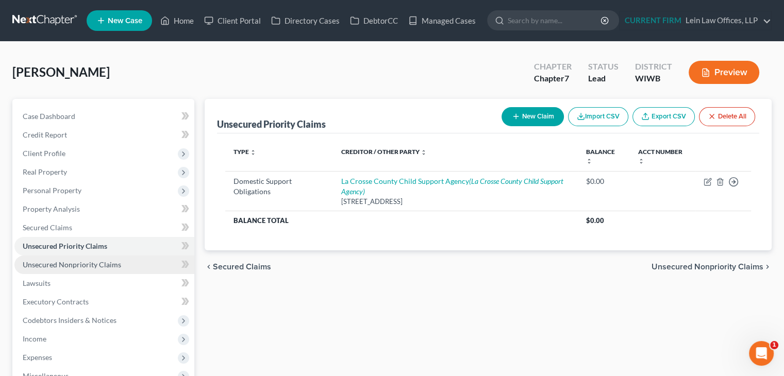
click at [67, 266] on span "Unsecured Nonpriority Claims" at bounding box center [72, 264] width 98 height 9
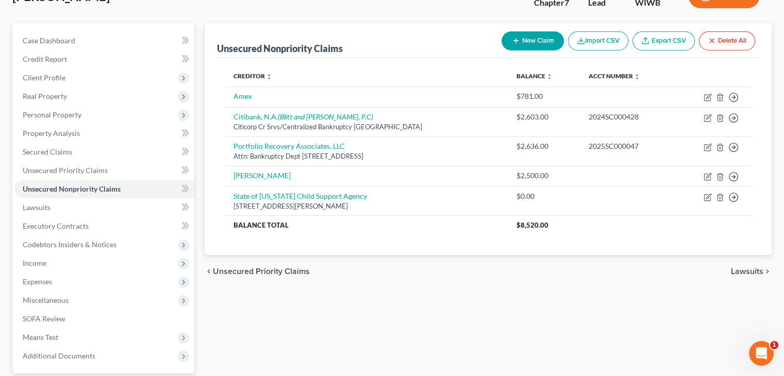
scroll to position [103, 0]
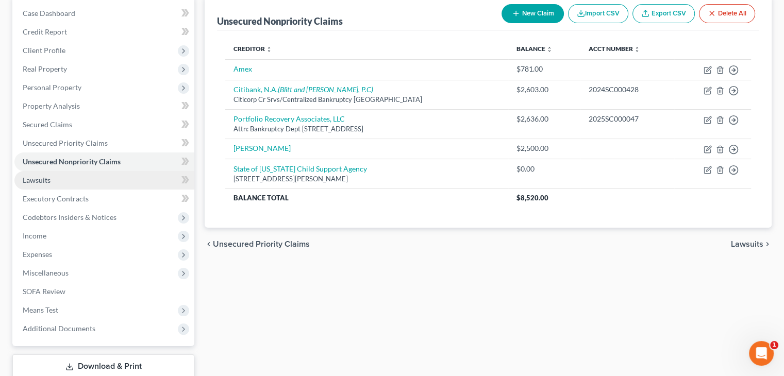
click at [46, 176] on span "Lawsuits" at bounding box center [37, 180] width 28 height 9
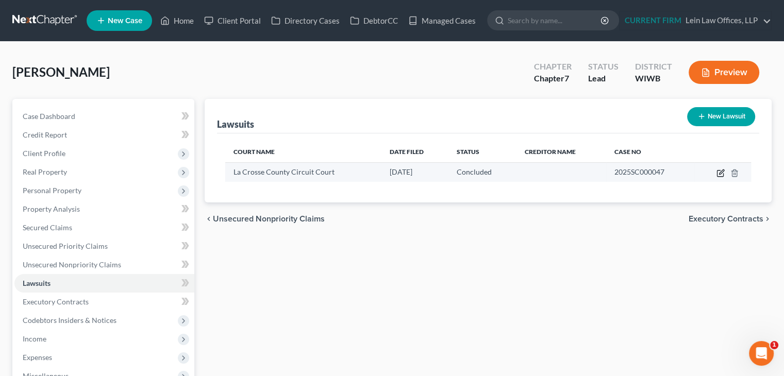
click at [718, 174] on icon "button" at bounding box center [720, 173] width 8 height 8
select select "2"
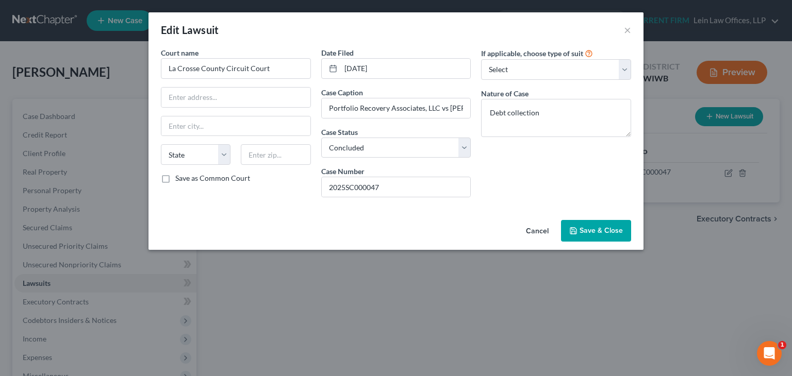
click at [531, 232] on button "Cancel" at bounding box center [536, 231] width 39 height 21
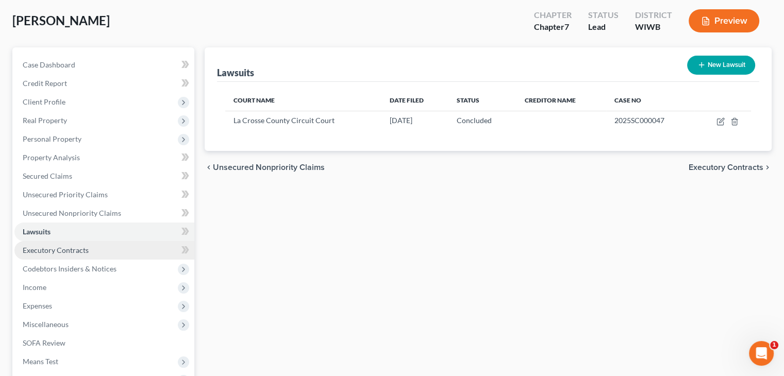
click at [72, 249] on span "Executory Contracts" at bounding box center [56, 250] width 66 height 9
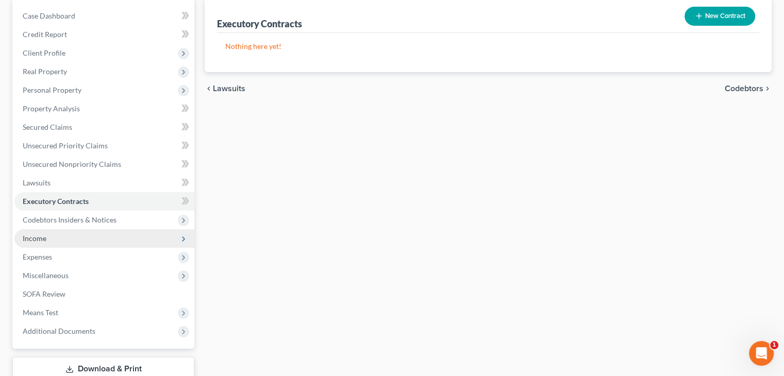
scroll to position [103, 0]
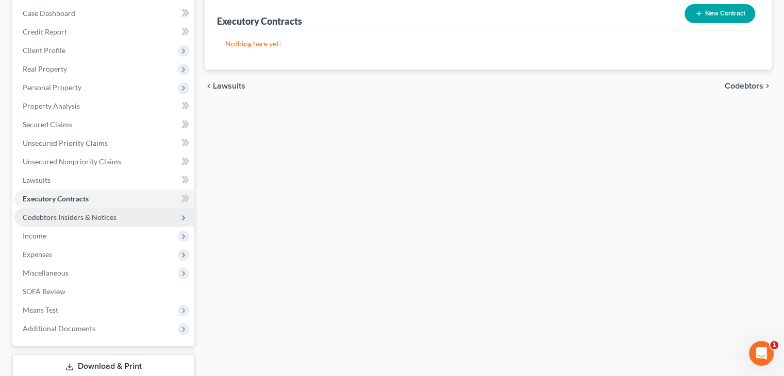
click at [81, 219] on span "Codebtors Insiders & Notices" at bounding box center [70, 217] width 94 height 9
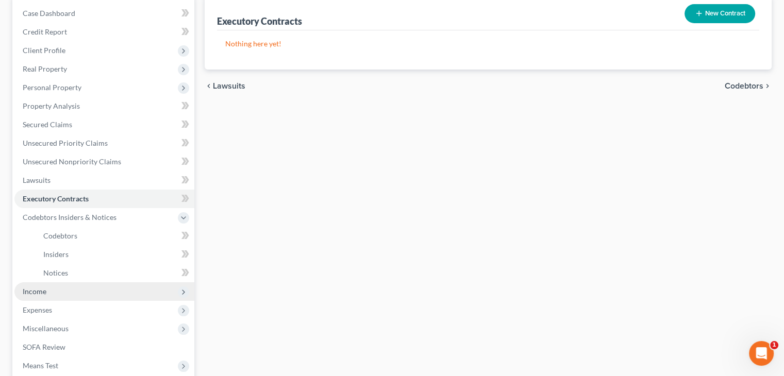
click at [42, 293] on span "Income" at bounding box center [35, 291] width 24 height 9
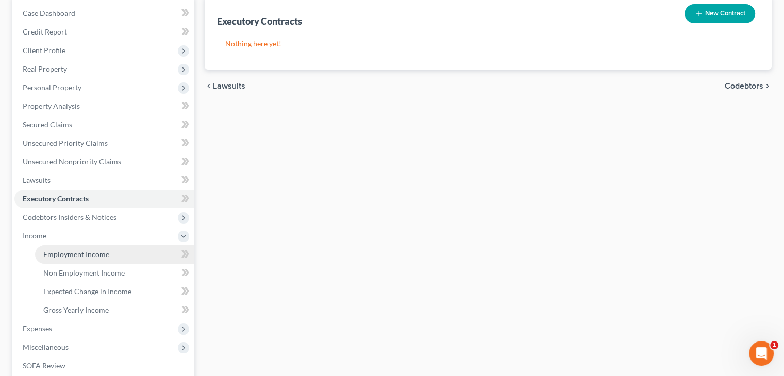
click at [88, 253] on span "Employment Income" at bounding box center [76, 254] width 66 height 9
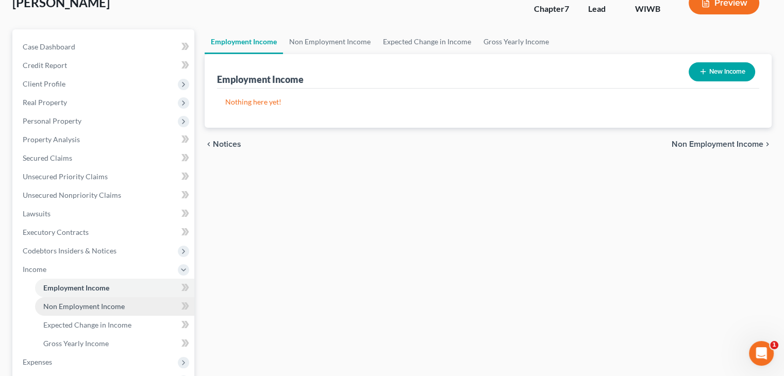
scroll to position [103, 0]
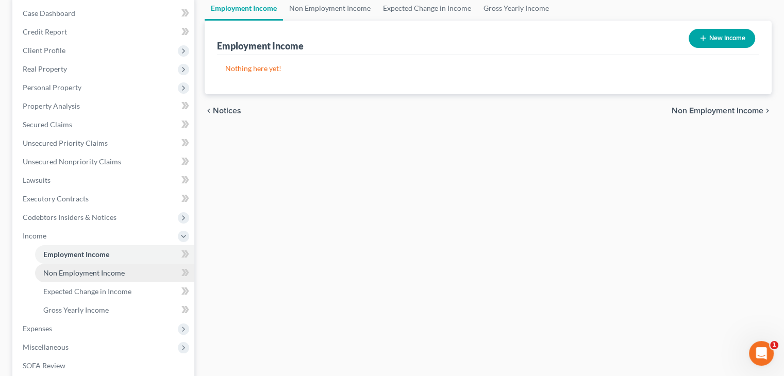
click at [87, 273] on span "Non Employment Income" at bounding box center [83, 273] width 81 height 9
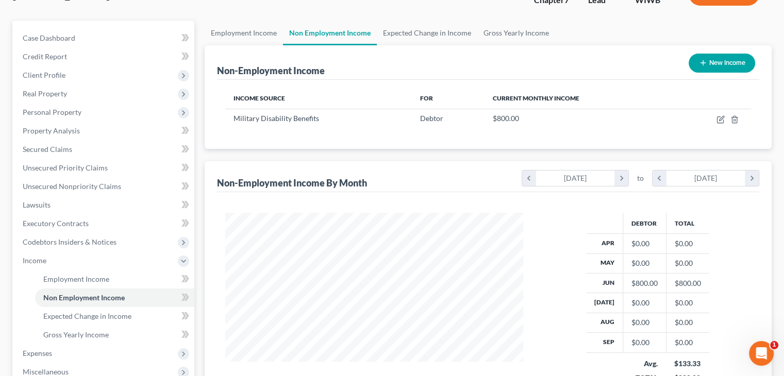
scroll to position [103, 0]
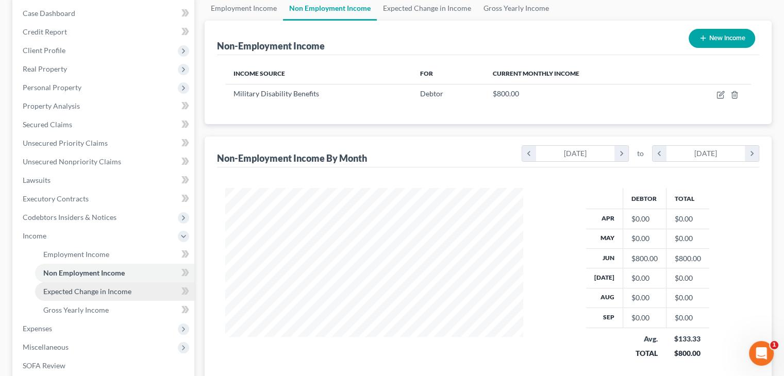
click at [103, 291] on span "Expected Change in Income" at bounding box center [87, 291] width 88 height 9
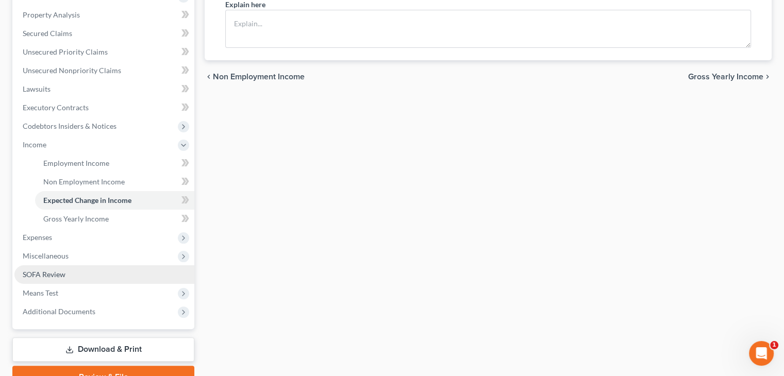
scroll to position [206, 0]
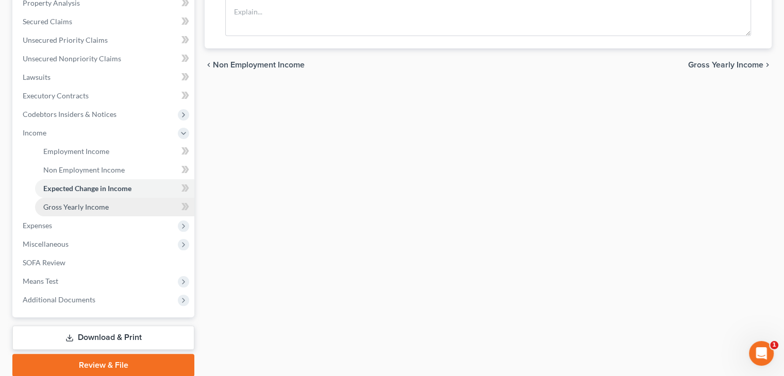
click at [74, 204] on span "Gross Yearly Income" at bounding box center [75, 207] width 65 height 9
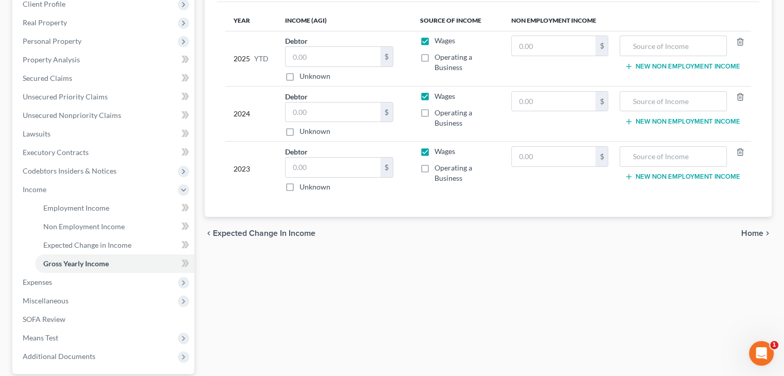
scroll to position [155, 0]
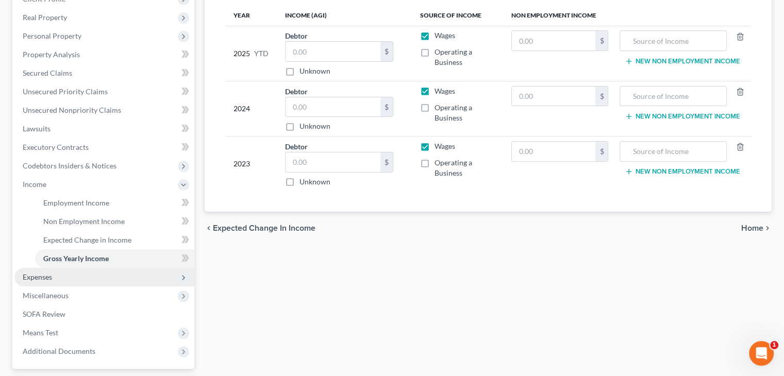
click at [72, 280] on span "Expenses" at bounding box center [104, 277] width 180 height 19
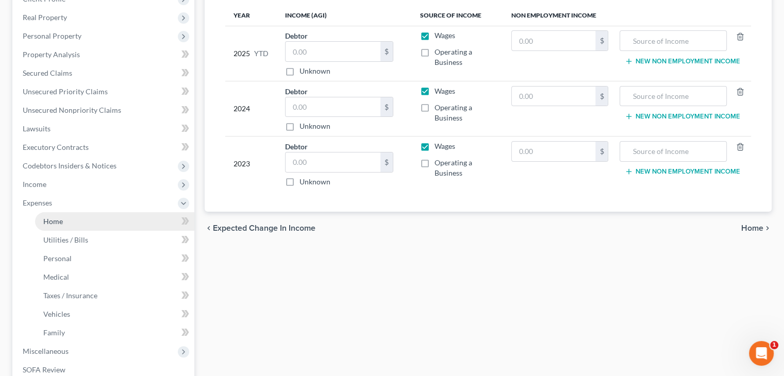
click at [60, 222] on span "Home" at bounding box center [53, 221] width 20 height 9
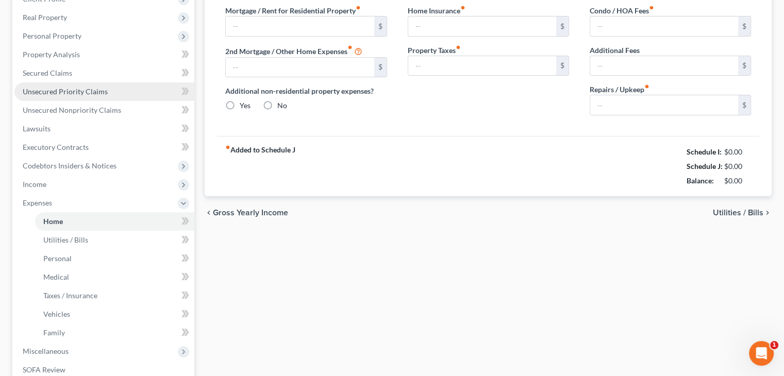
type input "1,565.00"
type input "0.00"
radio input "true"
type input "0.00"
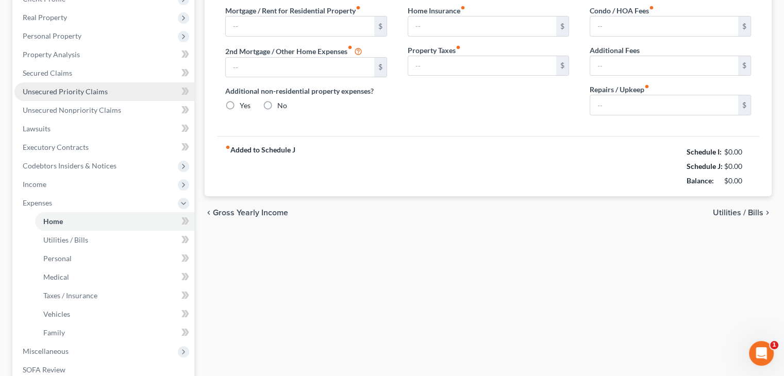
type input "0.00"
type input "200.00"
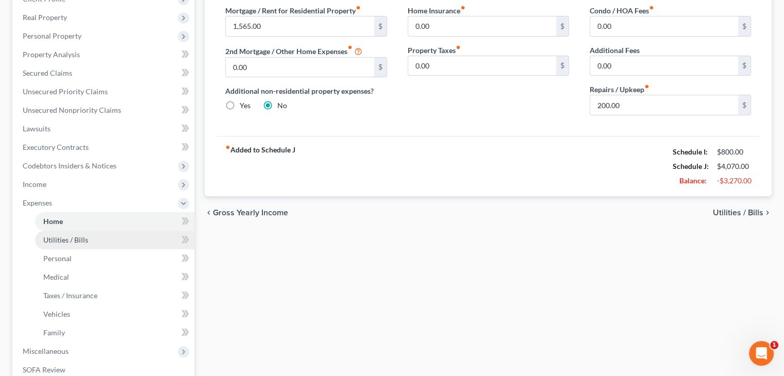
click at [74, 243] on span "Utilities / Bills" at bounding box center [65, 240] width 45 height 9
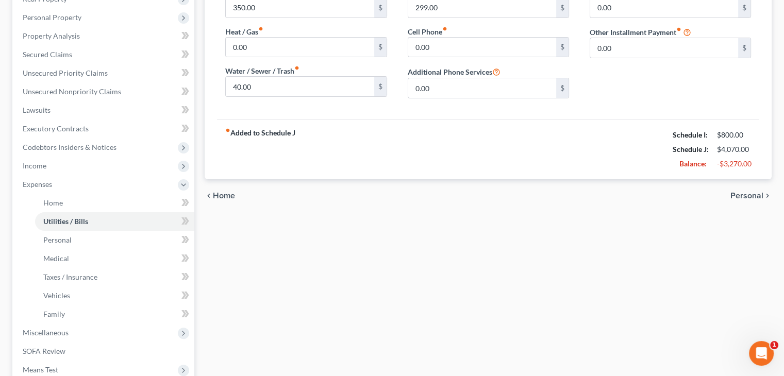
scroll to position [206, 0]
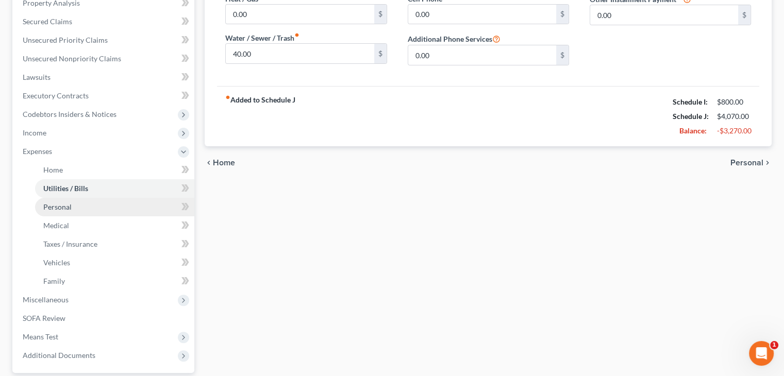
click at [63, 204] on span "Personal" at bounding box center [57, 207] width 28 height 9
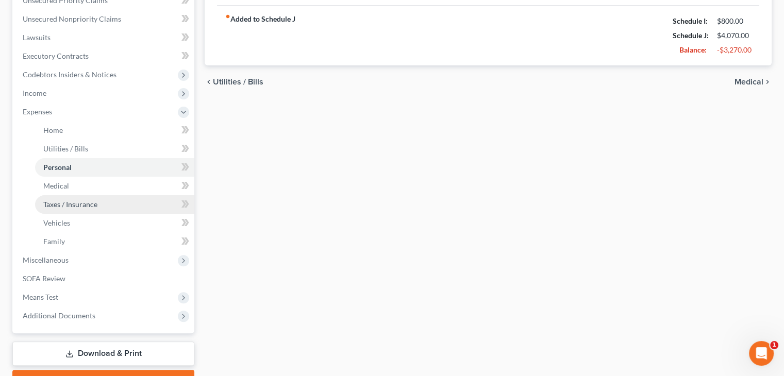
scroll to position [258, 0]
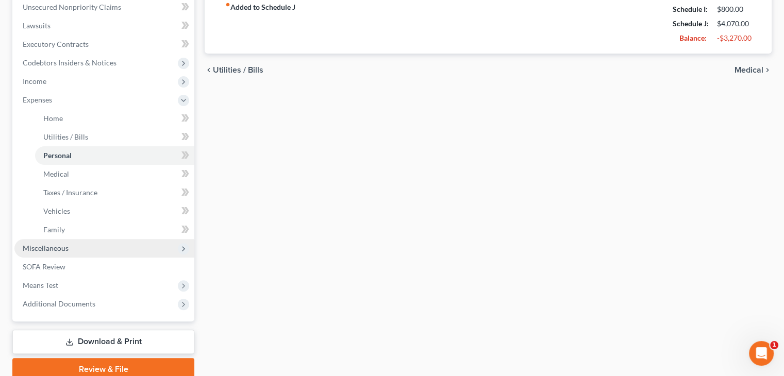
click at [47, 246] on span "Miscellaneous" at bounding box center [46, 248] width 46 height 9
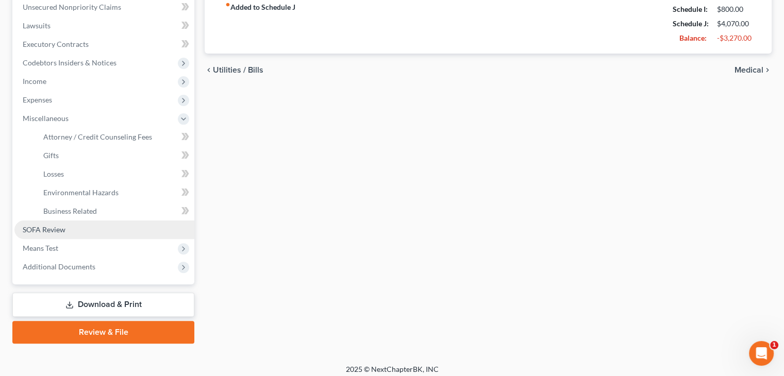
click at [51, 231] on span "SOFA Review" at bounding box center [44, 229] width 43 height 9
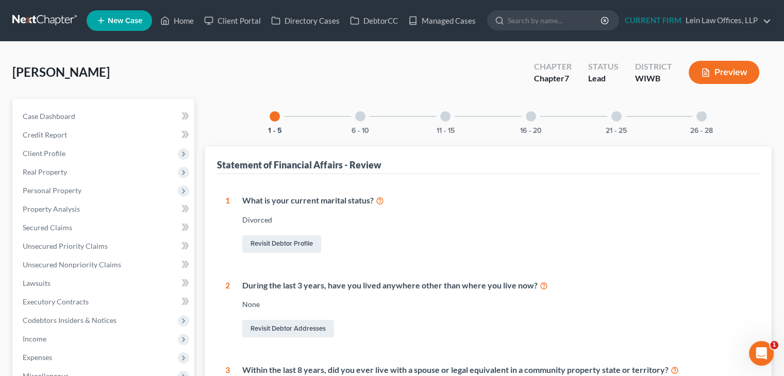
click at [366, 110] on div "6 - 10" at bounding box center [360, 116] width 35 height 35
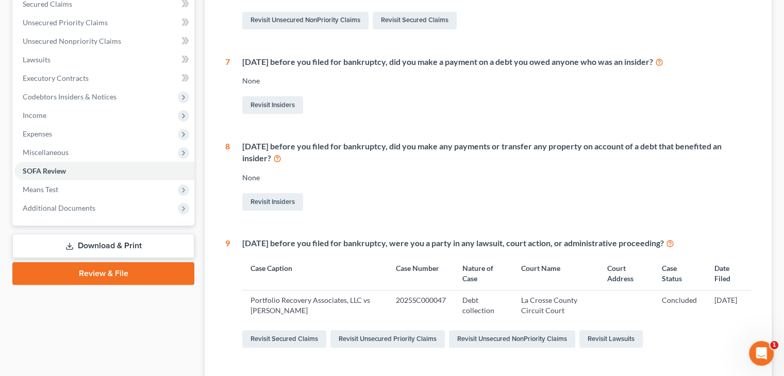
scroll to position [206, 0]
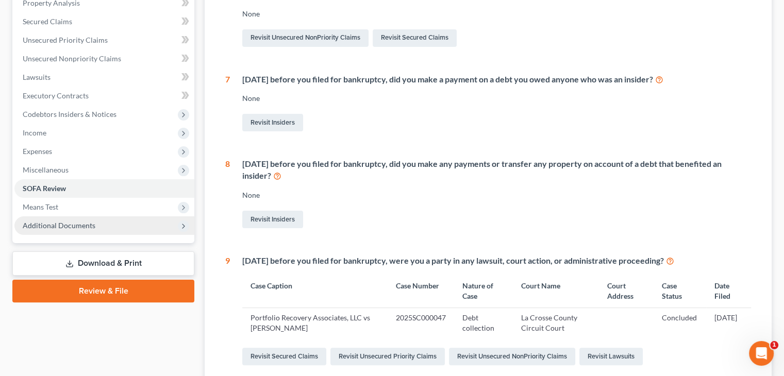
click at [54, 225] on span "Additional Documents" at bounding box center [59, 225] width 73 height 9
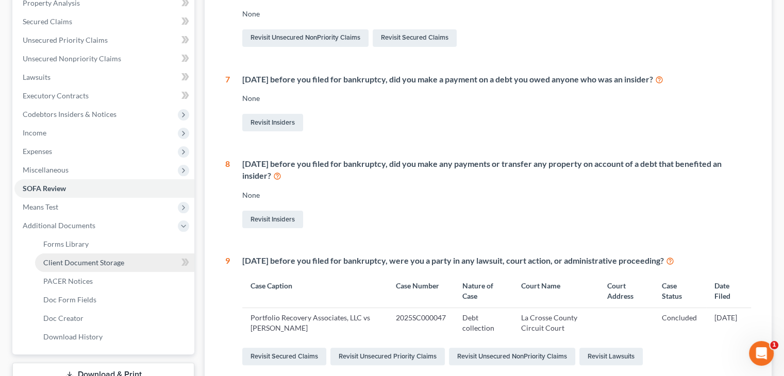
click at [65, 260] on span "Client Document Storage" at bounding box center [83, 262] width 81 height 9
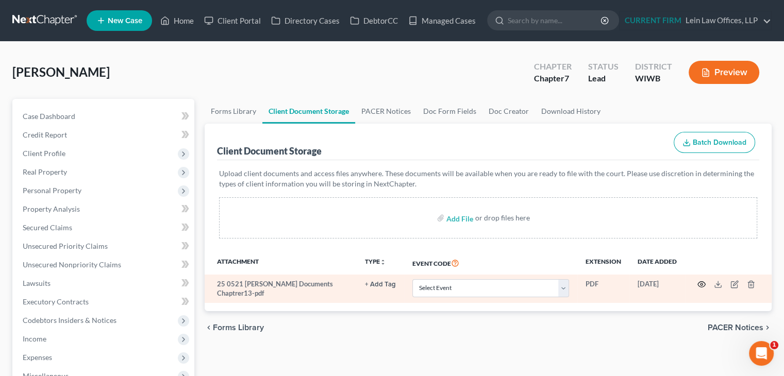
click at [702, 283] on circle "button" at bounding box center [701, 284] width 2 height 2
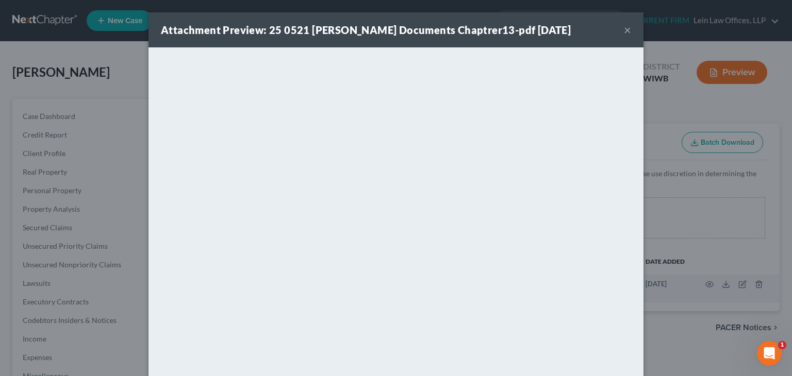
click at [624, 31] on button "×" at bounding box center [627, 30] width 7 height 12
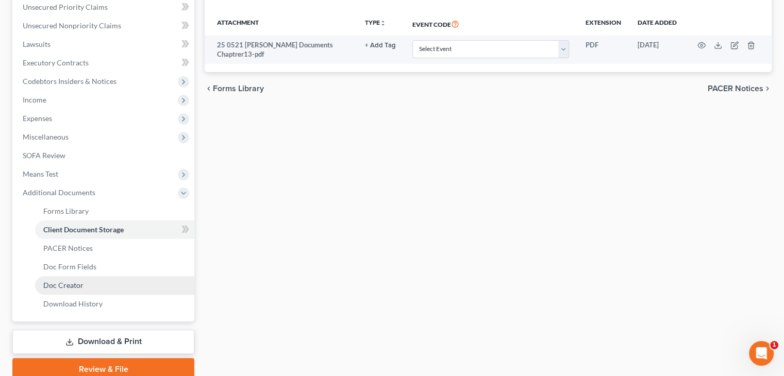
scroll to position [258, 0]
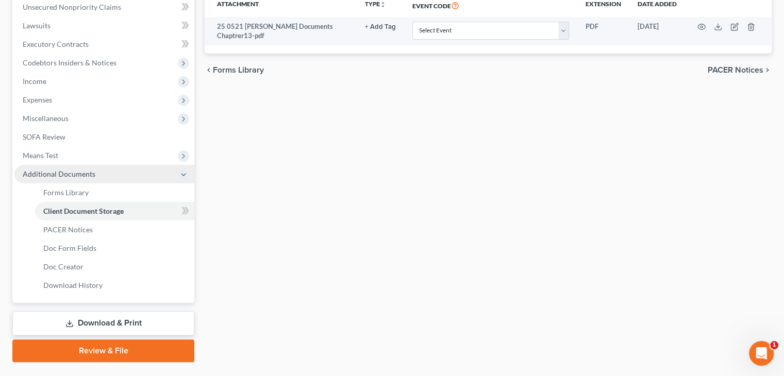
click at [69, 170] on span "Additional Documents" at bounding box center [59, 174] width 73 height 9
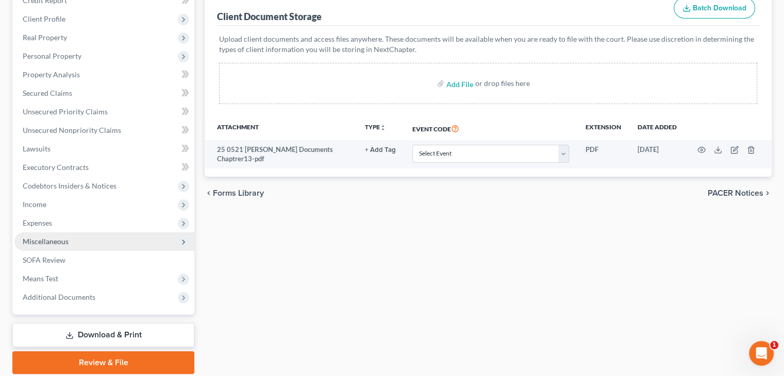
scroll to position [171, 0]
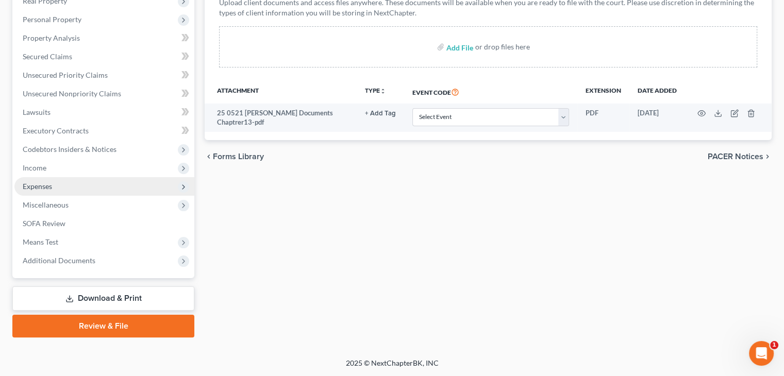
click at [47, 185] on span "Expenses" at bounding box center [37, 186] width 29 height 9
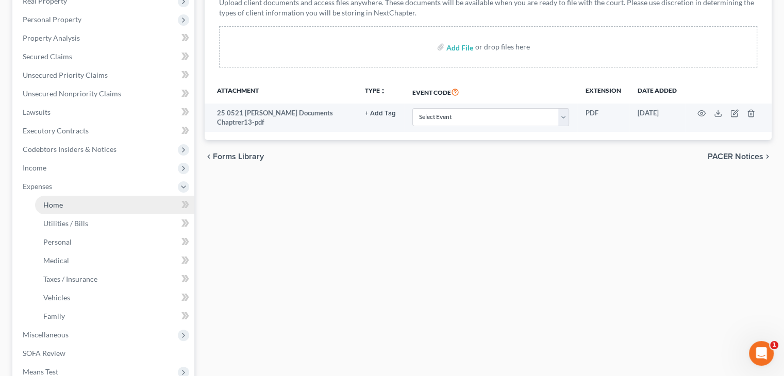
click at [52, 204] on span "Home" at bounding box center [53, 204] width 20 height 9
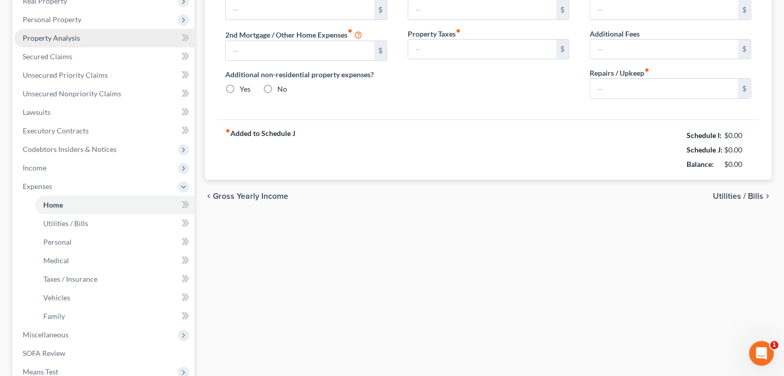
type input "1,565.00"
type input "0.00"
radio input "true"
type input "0.00"
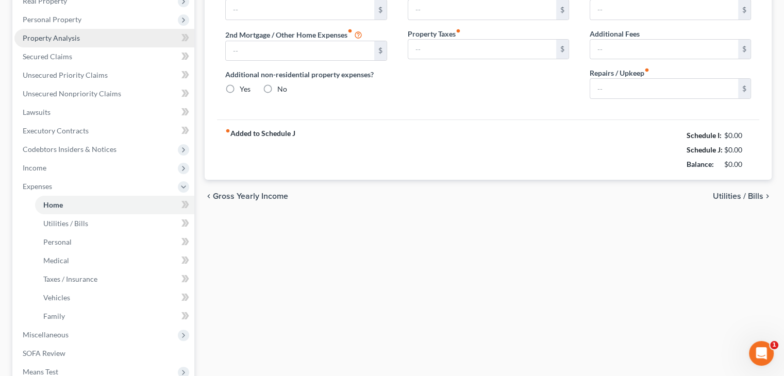
type input "0.00"
type input "200.00"
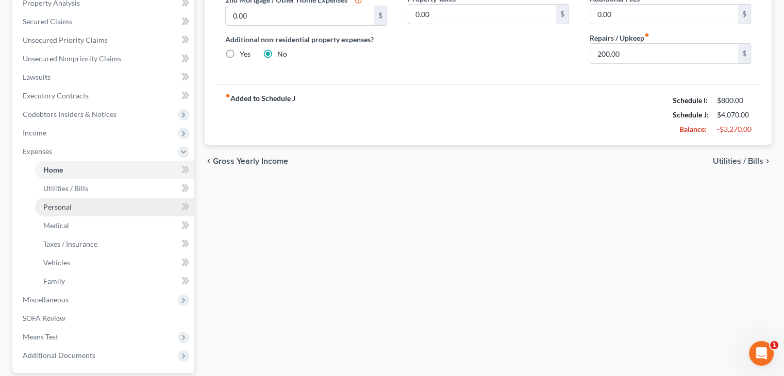
scroll to position [258, 0]
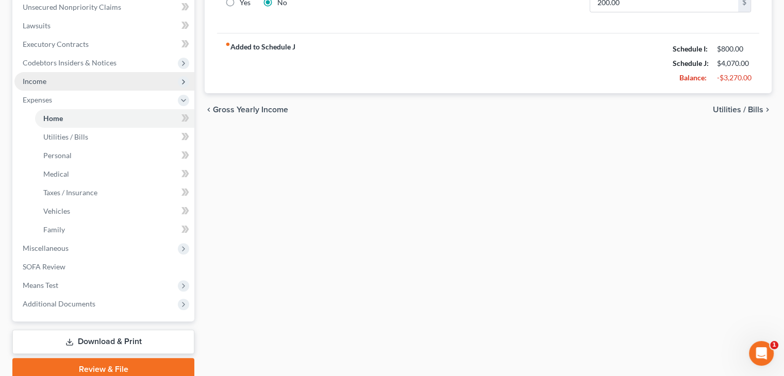
click at [61, 85] on span "Income" at bounding box center [104, 81] width 180 height 19
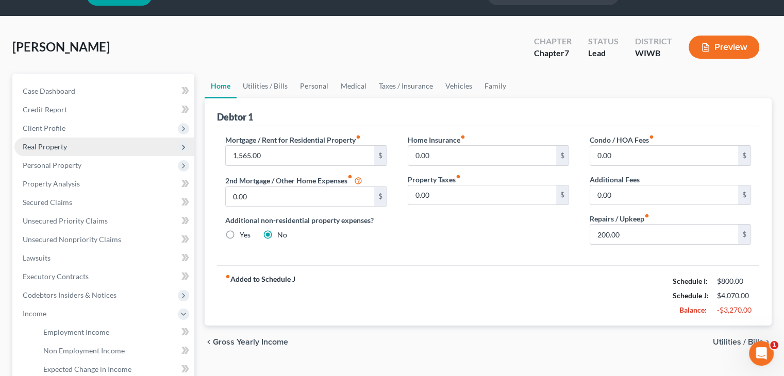
scroll to position [0, 0]
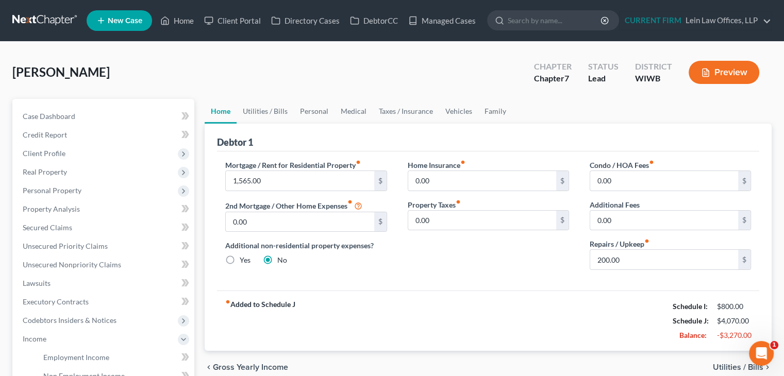
click at [450, 73] on div "Poff, Bobby Upgraded Chapter Chapter 7 Status Lead District WIWB Preview" at bounding box center [391, 76] width 759 height 45
click at [350, 81] on div "Poff, Bobby Upgraded Chapter Chapter 7 Status Lead District WIWB Preview" at bounding box center [391, 76] width 759 height 45
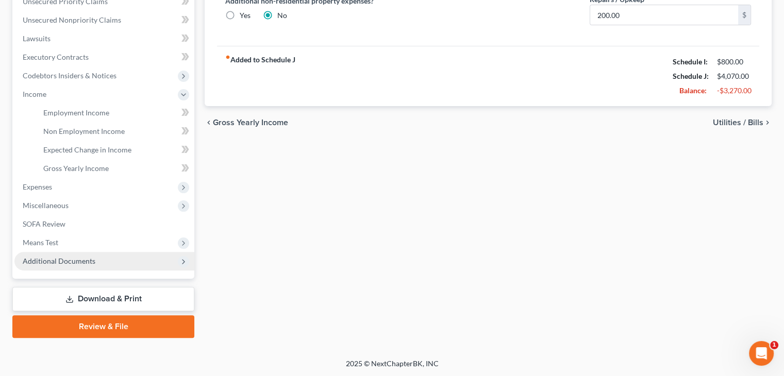
scroll to position [245, 0]
click at [54, 259] on span "Additional Documents" at bounding box center [59, 260] width 73 height 9
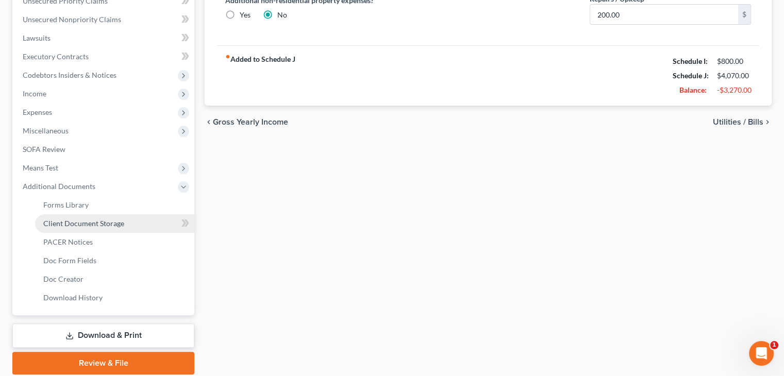
click at [75, 222] on span "Client Document Storage" at bounding box center [83, 223] width 81 height 9
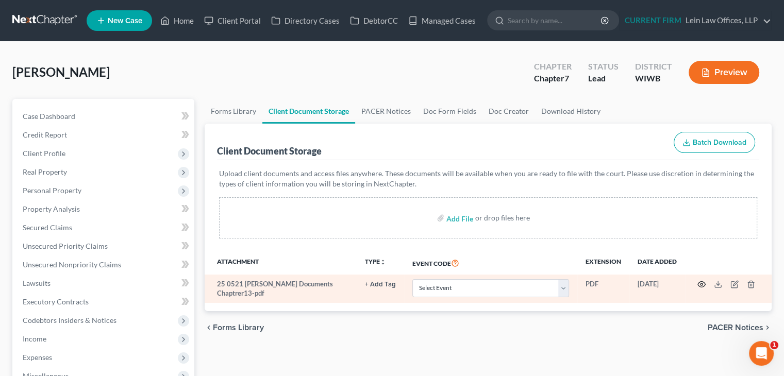
click at [700, 283] on circle "button" at bounding box center [701, 284] width 2 height 2
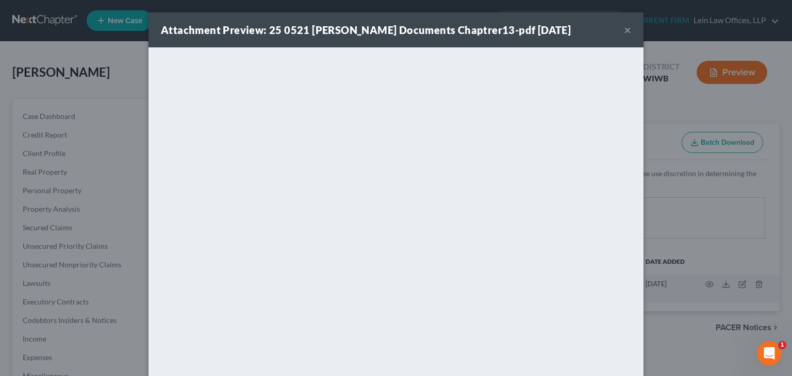
click at [625, 29] on button "×" at bounding box center [627, 30] width 7 height 12
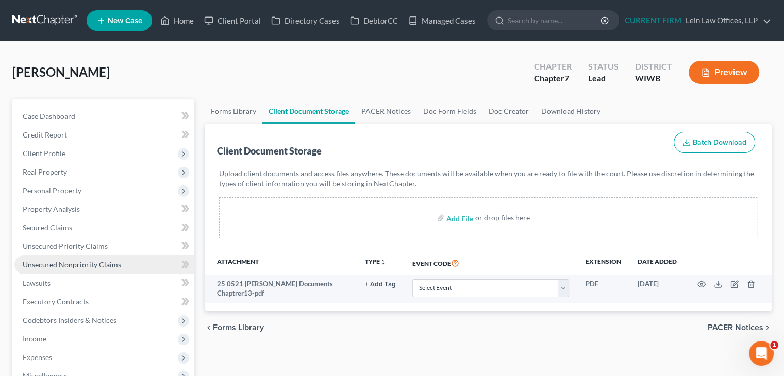
click at [64, 262] on span "Unsecured Nonpriority Claims" at bounding box center [72, 264] width 98 height 9
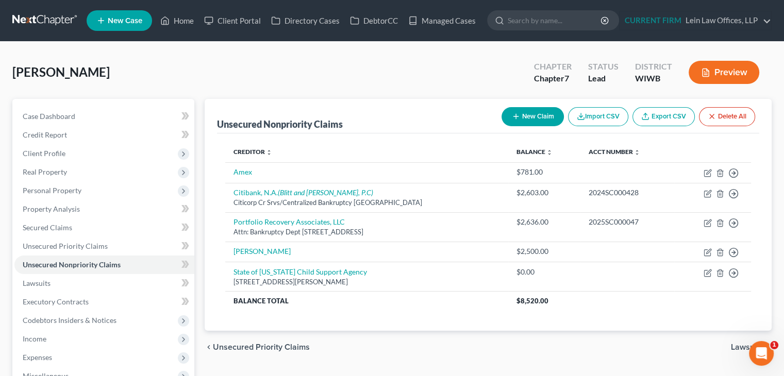
click at [528, 111] on button "New Claim" at bounding box center [532, 116] width 62 height 19
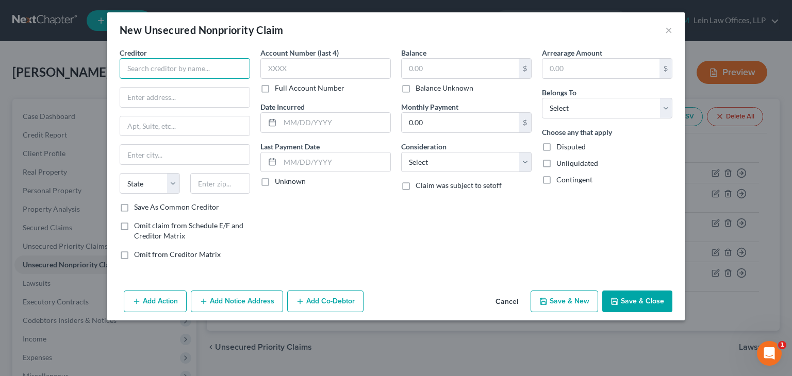
click at [146, 64] on input "text" at bounding box center [185, 68] width 130 height 21
click at [466, 67] on input "text" at bounding box center [459, 69] width 117 height 20
type input "Verizon"
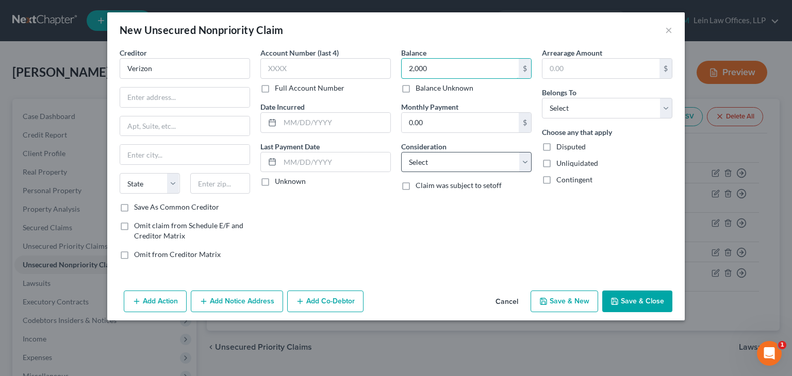
type input "2,000"
click at [458, 159] on select "Select Cable / Satellite Services Collection Agency Credit Card Debt Debt Couns…" at bounding box center [466, 162] width 130 height 21
select select "14"
click at [401, 152] on select "Select Cable / Satellite Services Collection Agency Credit Card Debt Debt Couns…" at bounding box center [466, 162] width 130 height 21
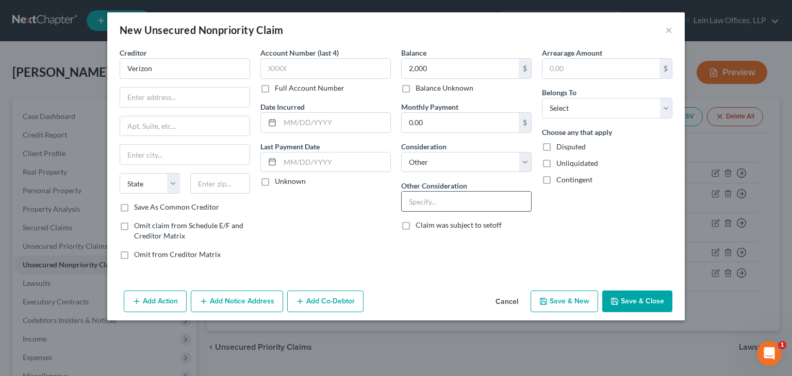
click at [441, 198] on input "text" at bounding box center [465, 202] width 129 height 20
type input "Cell/Phone"
click at [207, 99] on input "text" at bounding box center [184, 98] width 129 height 20
type input "Attn: Bankruptcy Dept"
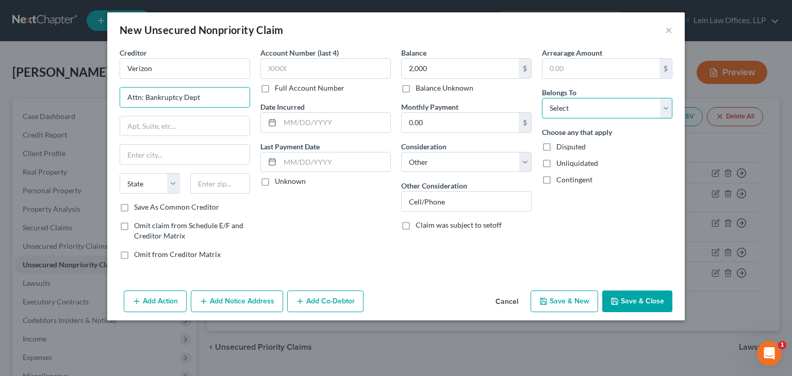
click at [580, 107] on select "Select Debtor 1 Only Debtor 2 Only Debtor 1 And Debtor 2 Only At Least One Of T…" at bounding box center [607, 108] width 130 height 21
select select "0"
click at [542, 98] on select "Select Debtor 1 Only Debtor 2 Only Debtor 1 And Debtor 2 Only At Least One Of T…" at bounding box center [607, 108] width 130 height 21
click at [625, 298] on button "Save & Close" at bounding box center [637, 302] width 70 height 22
type input "2,000.00"
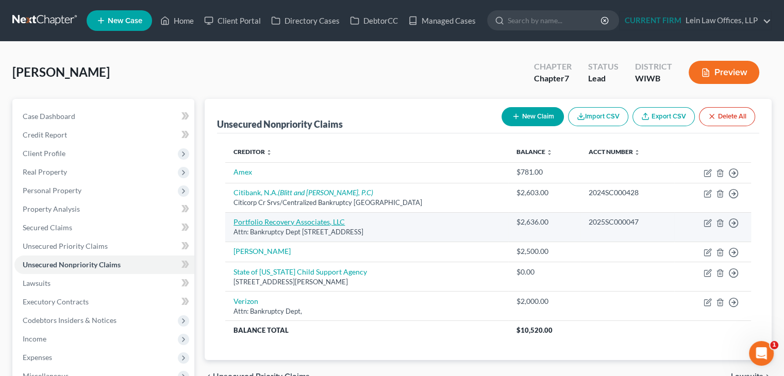
click at [305, 221] on link "Portfolio Recovery Associates, LLC" at bounding box center [288, 221] width 111 height 9
select select "48"
select select "8"
select select "0"
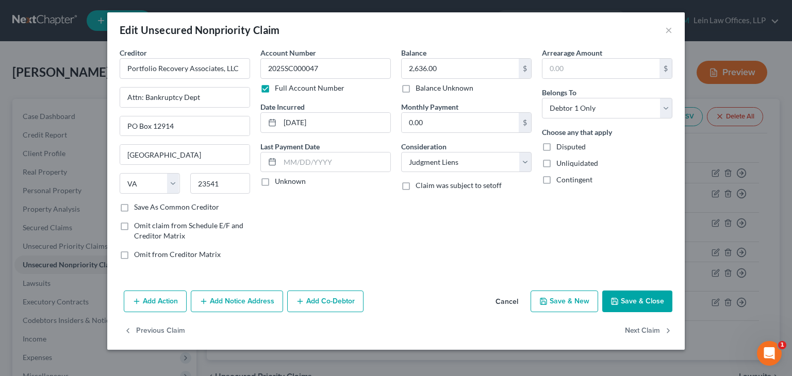
click at [505, 299] on button "Cancel" at bounding box center [506, 302] width 39 height 21
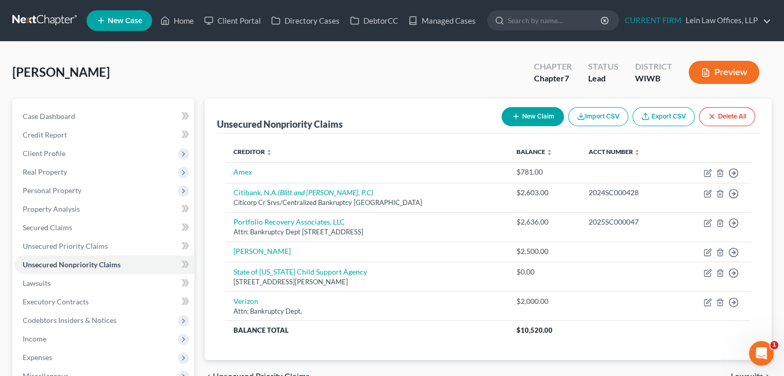
click at [515, 118] on icon "button" at bounding box center [516, 116] width 8 height 8
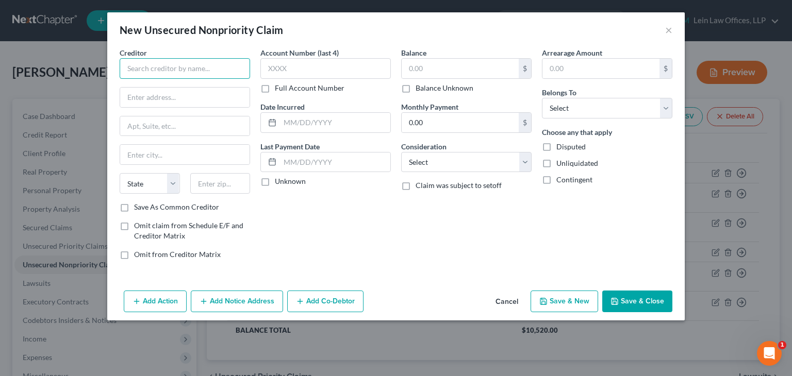
click at [222, 71] on input "text" at bounding box center [185, 68] width 130 height 21
type input "Window World"
click at [348, 221] on div "Account Number (last 4) Full Account Number Date Incurred Last Payment Date Unk…" at bounding box center [325, 157] width 141 height 221
click at [519, 161] on select "Select Cable / Satellite Services Collection Agency Credit Card Debt Debt Couns…" at bounding box center [466, 162] width 130 height 21
select select "14"
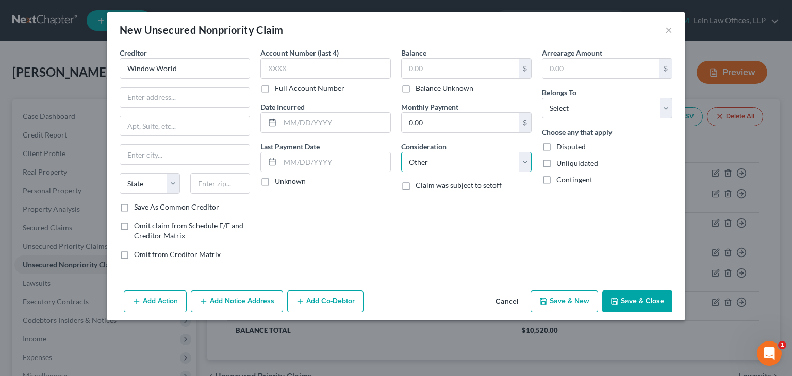
click at [401, 152] on select "Select Cable / Satellite Services Collection Agency Credit Card Debt Debt Couns…" at bounding box center [466, 162] width 130 height 21
click at [631, 299] on button "Save & Close" at bounding box center [637, 302] width 70 height 22
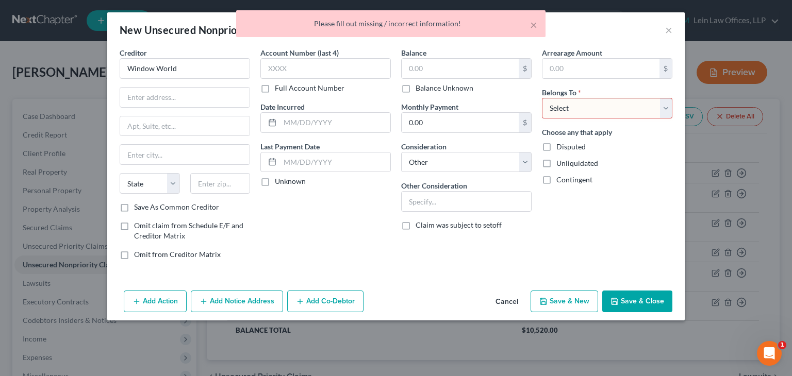
click at [583, 111] on select "Select Debtor 1 Only Debtor 2 Only Debtor 1 And Debtor 2 Only At Least One Of T…" at bounding box center [607, 108] width 130 height 21
select select "0"
click at [542, 98] on select "Select Debtor 1 Only Debtor 2 Only Debtor 1 And Debtor 2 Only At Least One Of T…" at bounding box center [607, 108] width 130 height 21
click at [619, 294] on button "Save & Close" at bounding box center [637, 302] width 70 height 22
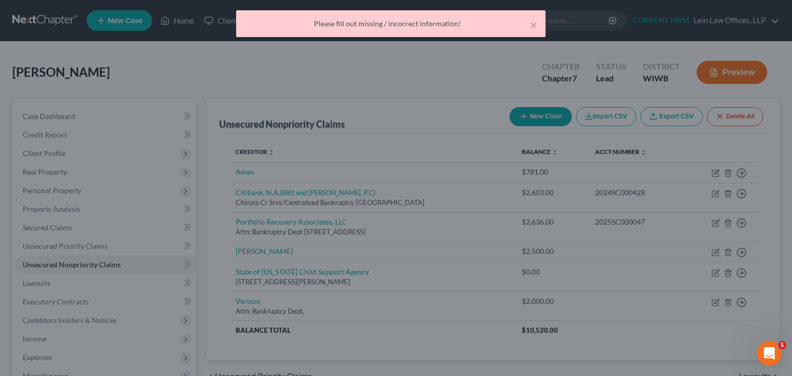
type input "0.00"
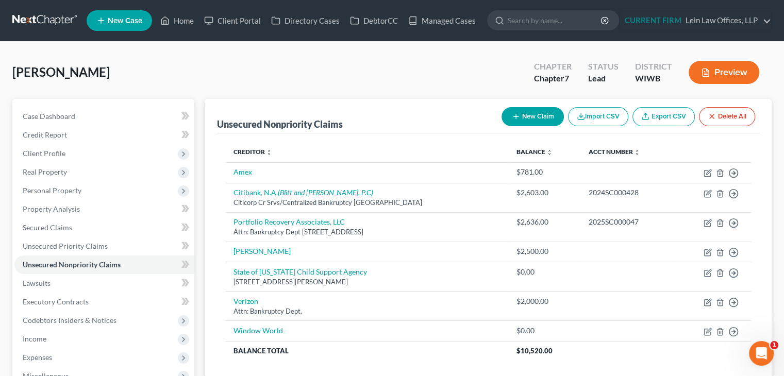
click at [325, 109] on div "Unsecured Nonpriority Claims New Claim Import CSV Export CSV Delete All" at bounding box center [488, 116] width 542 height 35
click at [391, 99] on div "Unsecured Nonpriority Claims New Claim Import CSV Export CSV Delete All" at bounding box center [488, 116] width 542 height 35
